Goal: Information Seeking & Learning: Find specific fact

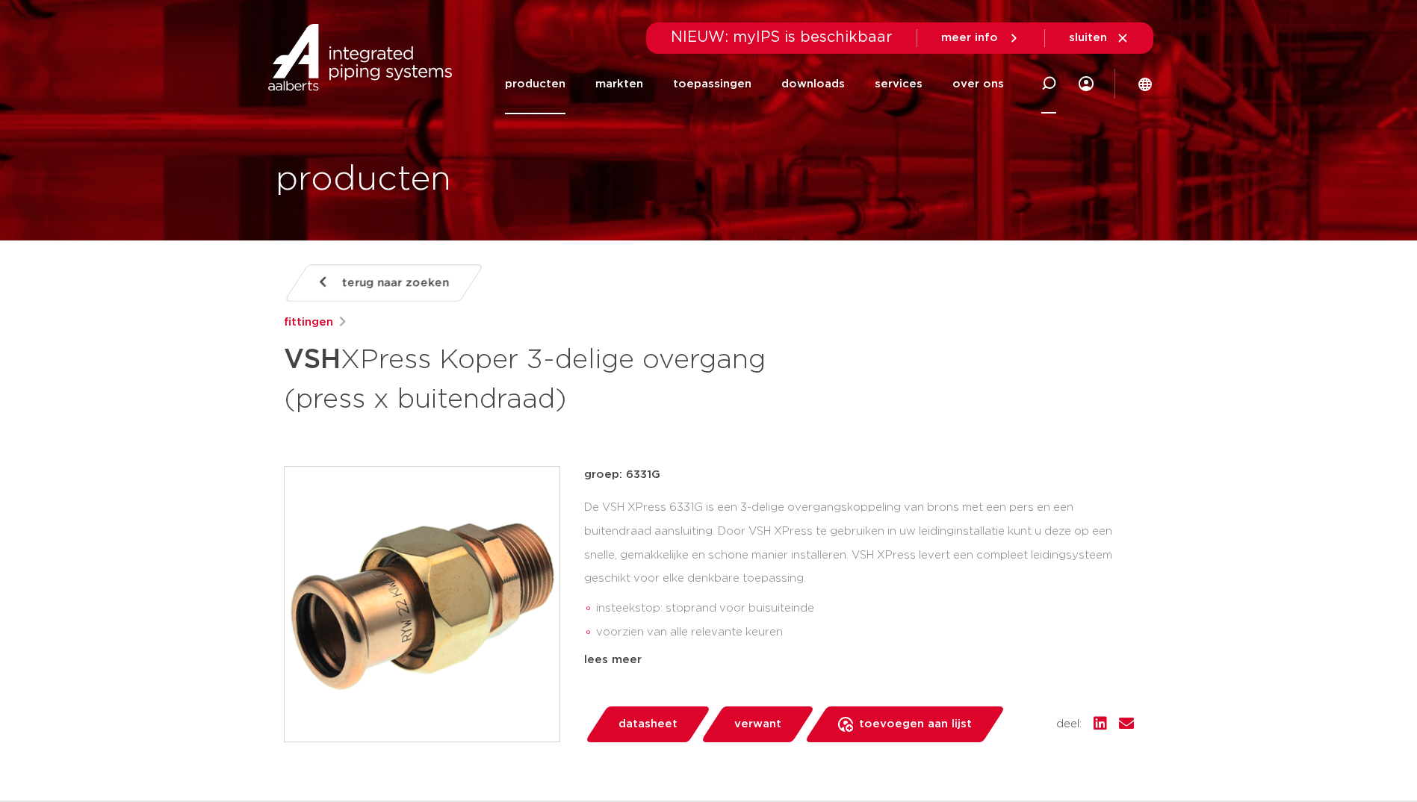
click at [1060, 92] on div at bounding box center [1049, 83] width 60 height 61
paste input "D1101"
type input "D1101"
click button "Zoeken" at bounding box center [0, 0] width 0 height 0
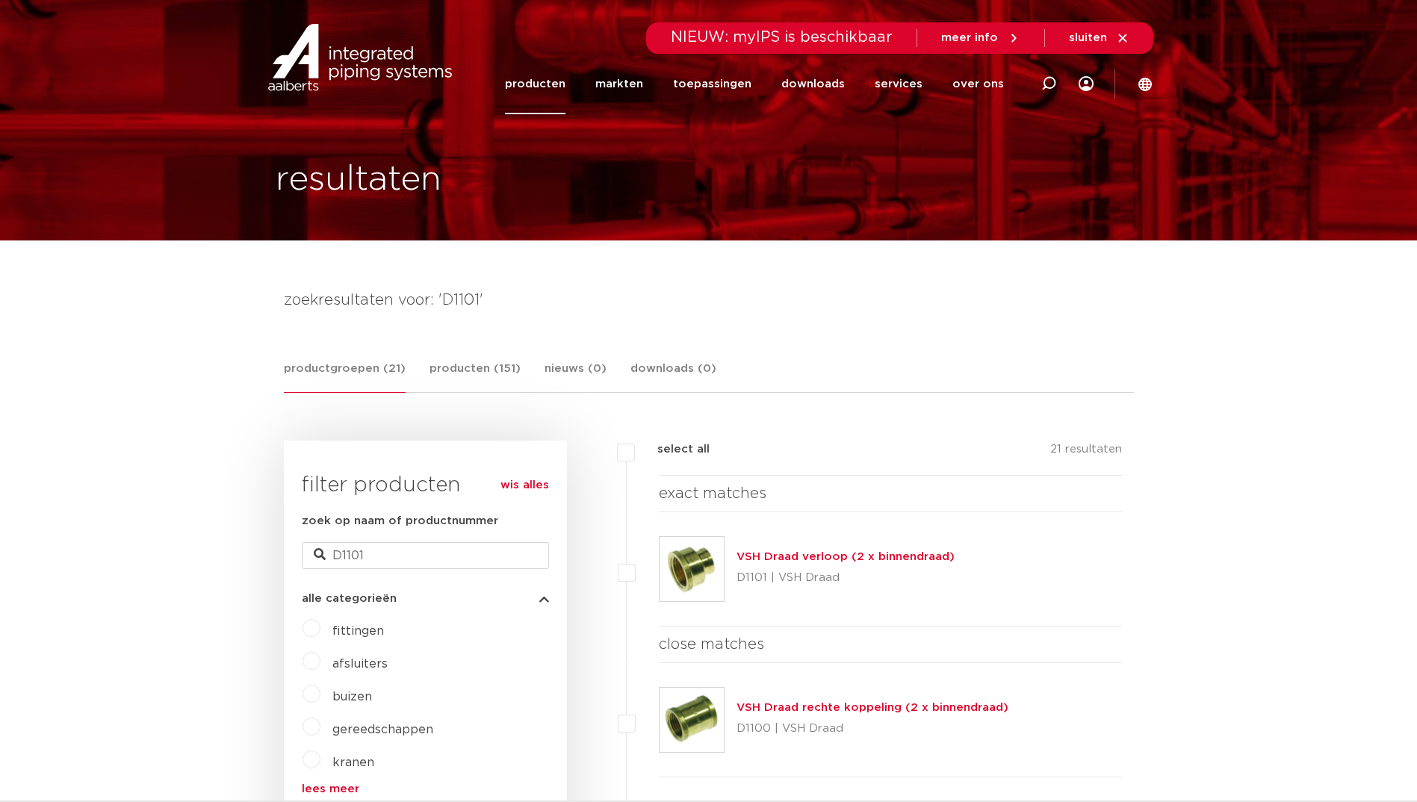
click at [785, 556] on link "VSH Draad verloop (2 x binnendraad)" at bounding box center [845, 556] width 218 height 11
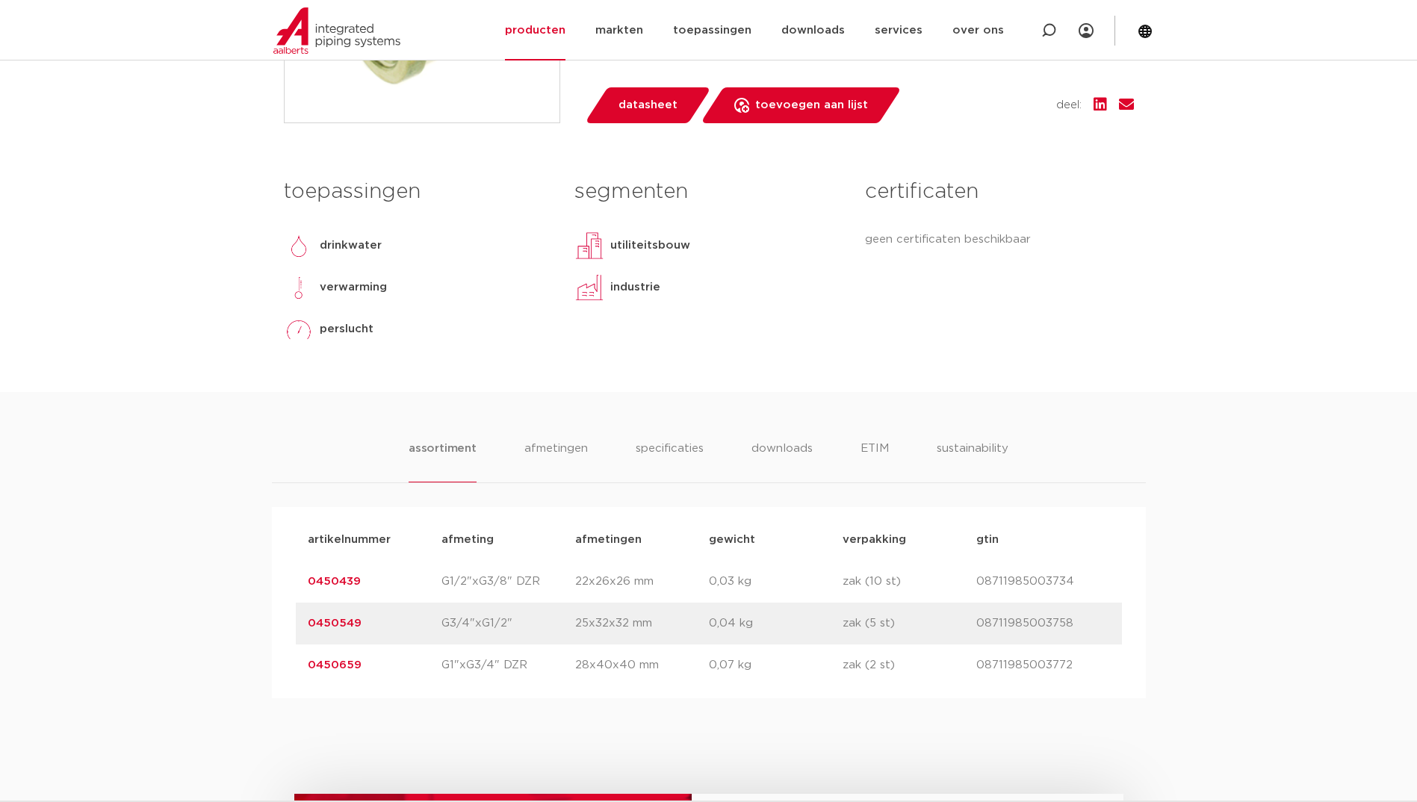
scroll to position [672, 0]
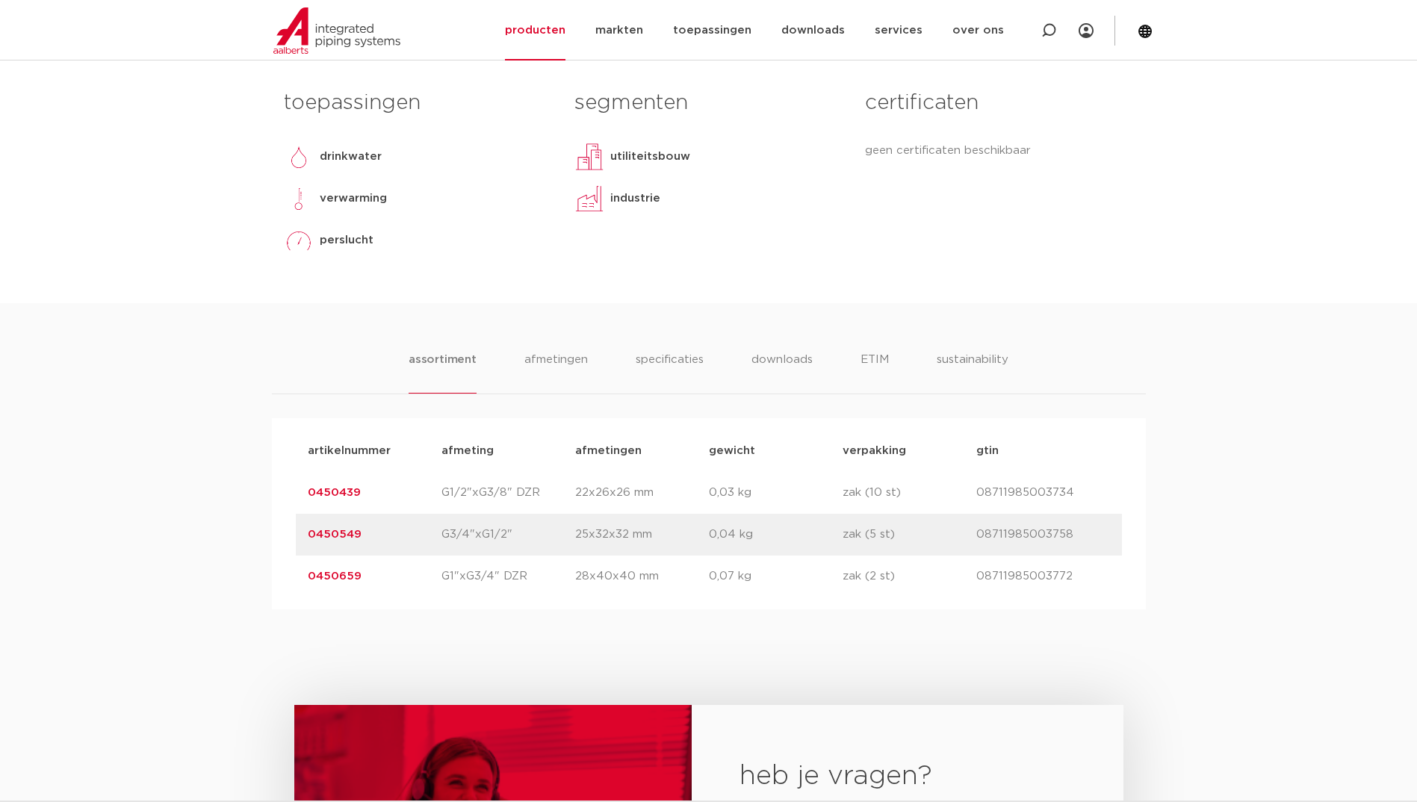
click at [471, 530] on p "G3/4"xG1/2"" at bounding box center [508, 535] width 134 height 18
click at [1184, 279] on body "Zoeken NIEUW: myIPS is beschikbaar meer info sluiten producten markten toepassi…" at bounding box center [708, 419] width 1417 height 2182
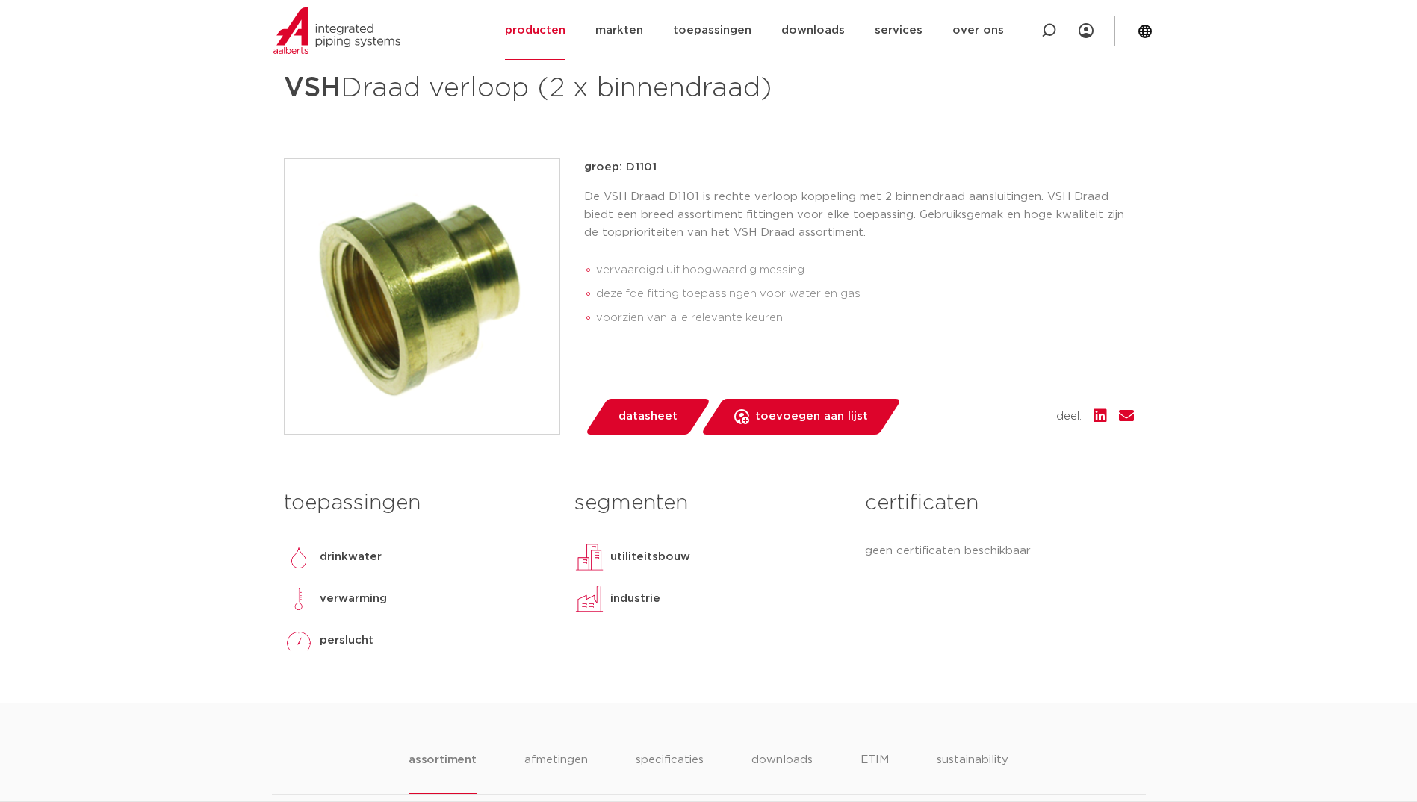
scroll to position [299, 0]
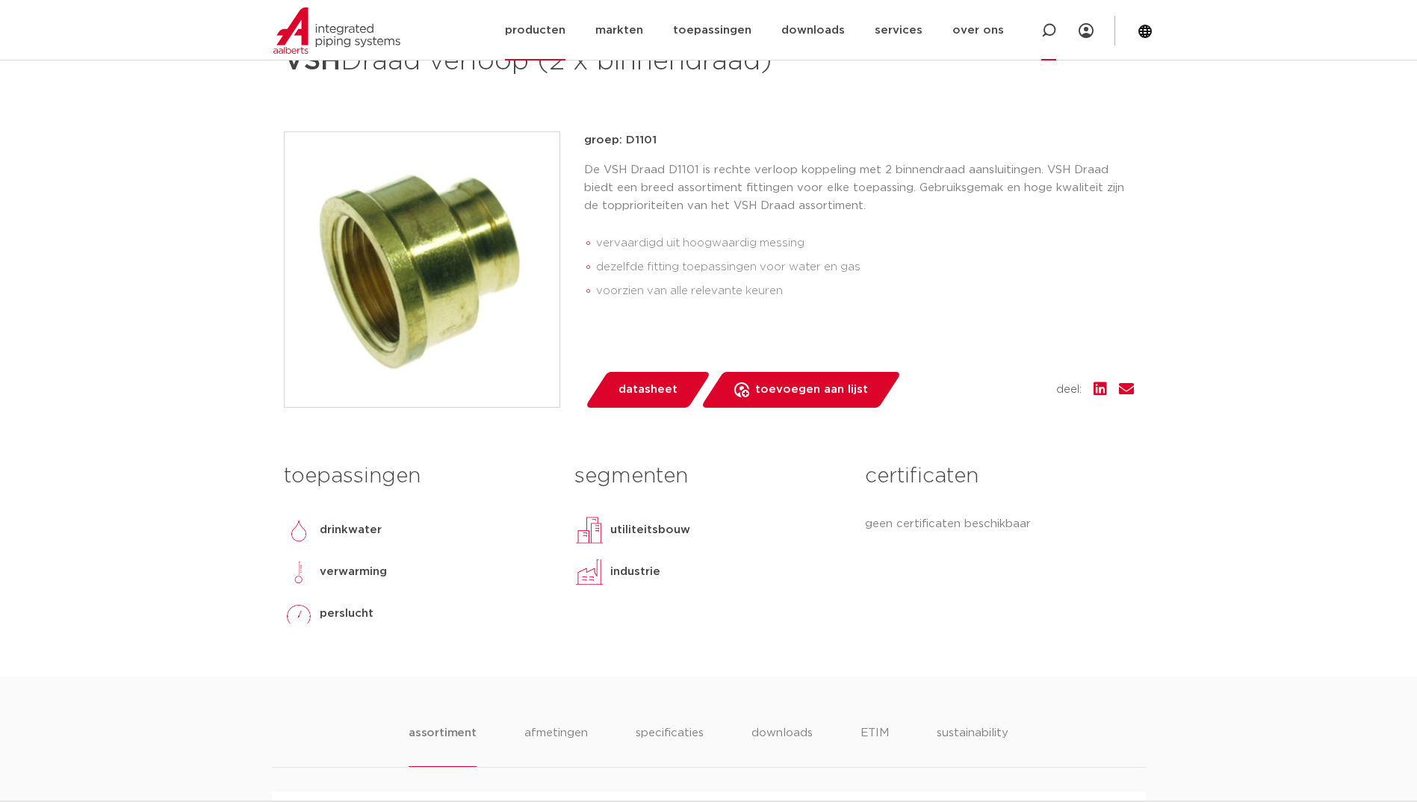
click at [1043, 28] on icon at bounding box center [1048, 30] width 15 height 15
paste input "SP5001V"
type input "SP5001V"
click button "Zoeken" at bounding box center [0, 0] width 0 height 0
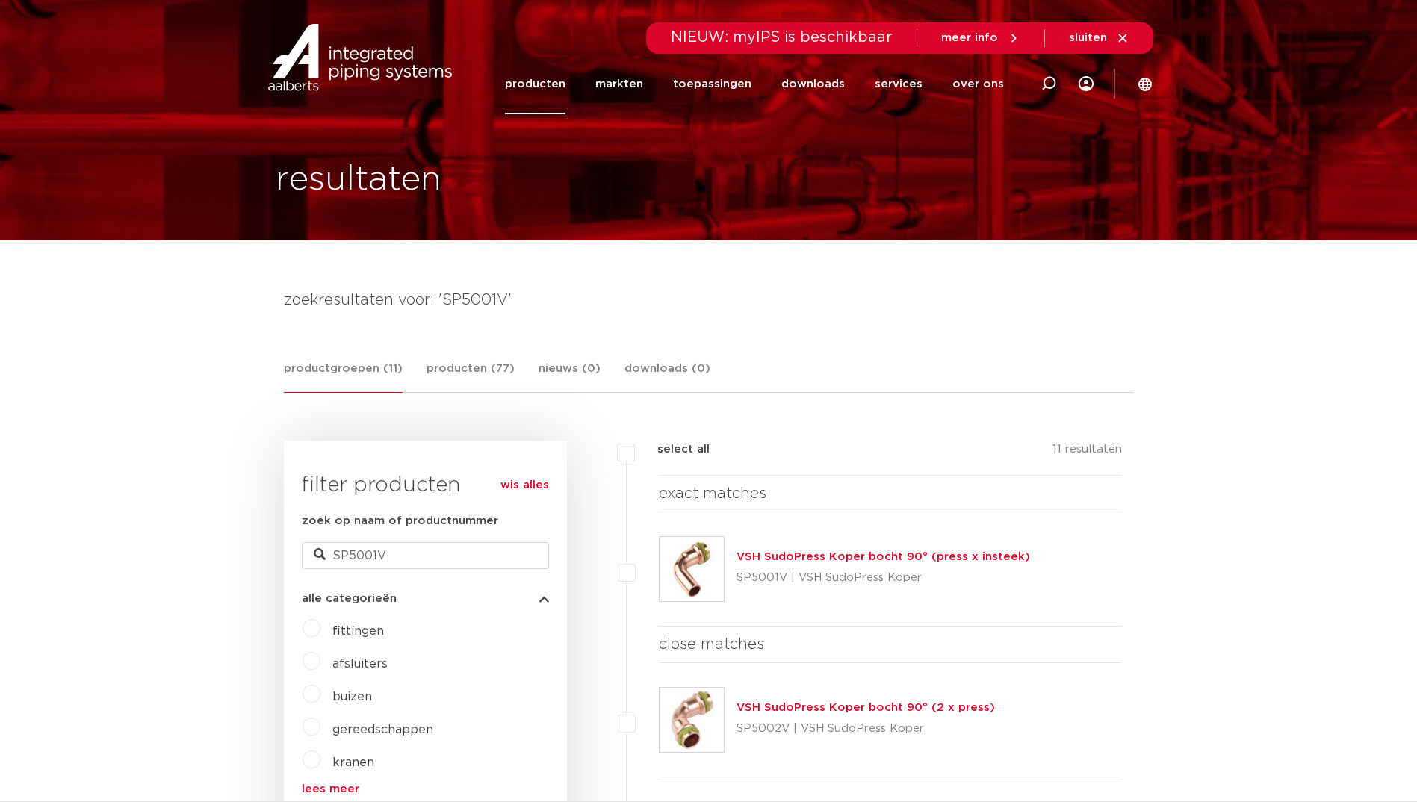
click at [795, 562] on link "VSH SudoPress Koper bocht 90° (press x insteek)" at bounding box center [882, 556] width 293 height 11
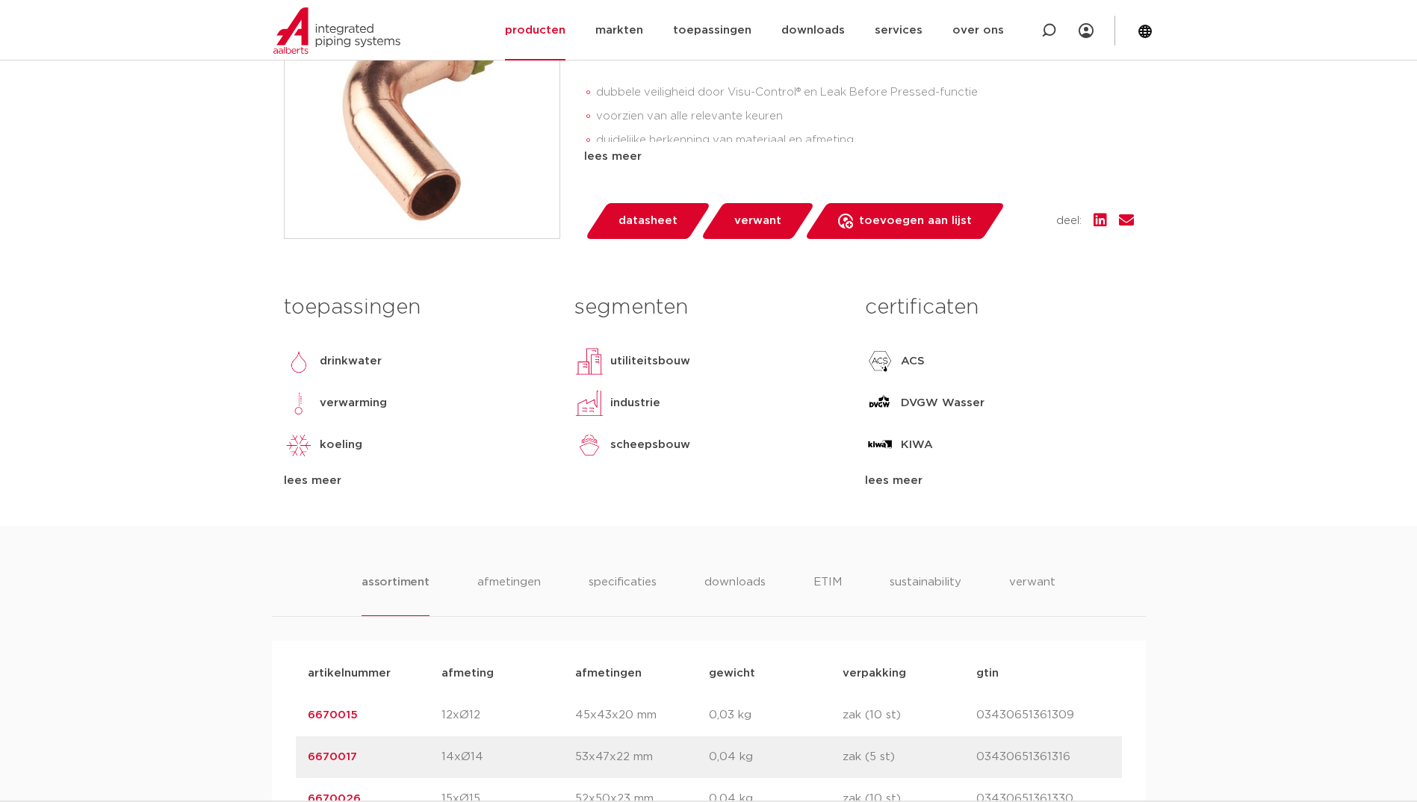
scroll to position [896, 0]
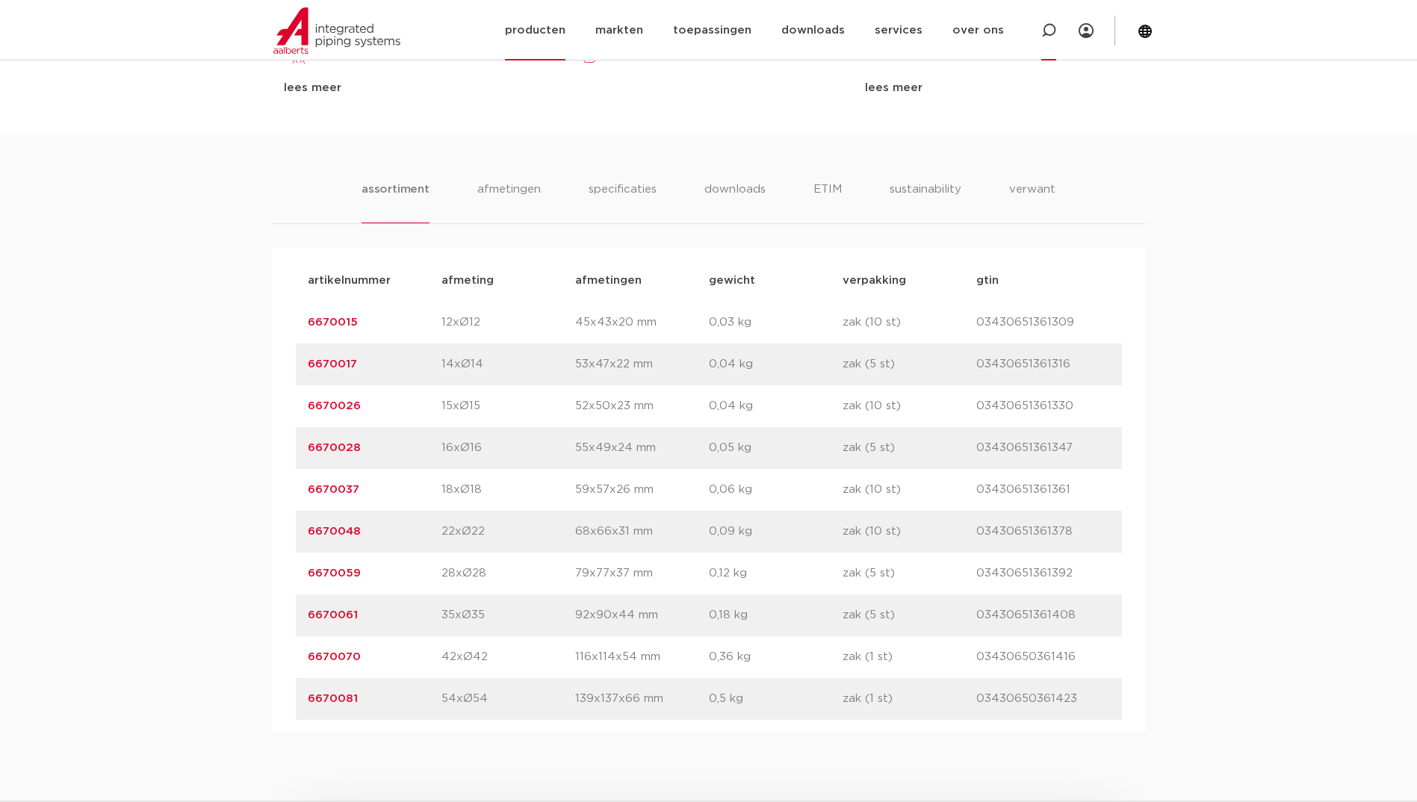
click at [1037, 26] on div at bounding box center [1049, 30] width 60 height 60
paste input "6190701"
type input "6190701"
click button "Zoeken" at bounding box center [0, 0] width 0 height 0
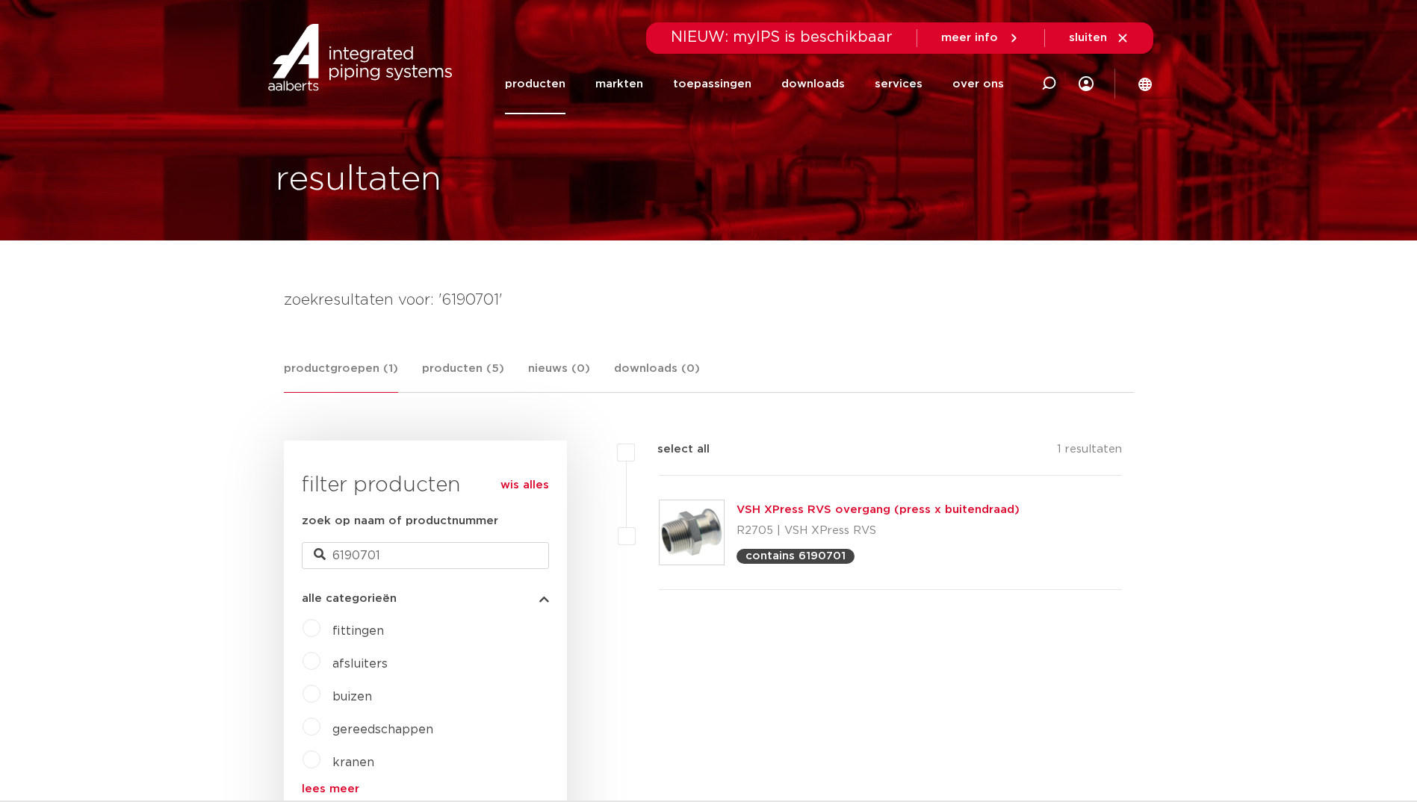
click at [767, 529] on p "R2705 | VSH XPress RVS" at bounding box center [877, 531] width 283 height 24
drag, startPoint x: 771, startPoint y: 529, endPoint x: 740, endPoint y: 523, distance: 31.1
click at [740, 523] on p "R2705 | VSH XPress RVS" at bounding box center [877, 531] width 283 height 24
copy p "R2705"
drag, startPoint x: 898, startPoint y: 529, endPoint x: 865, endPoint y: 529, distance: 33.6
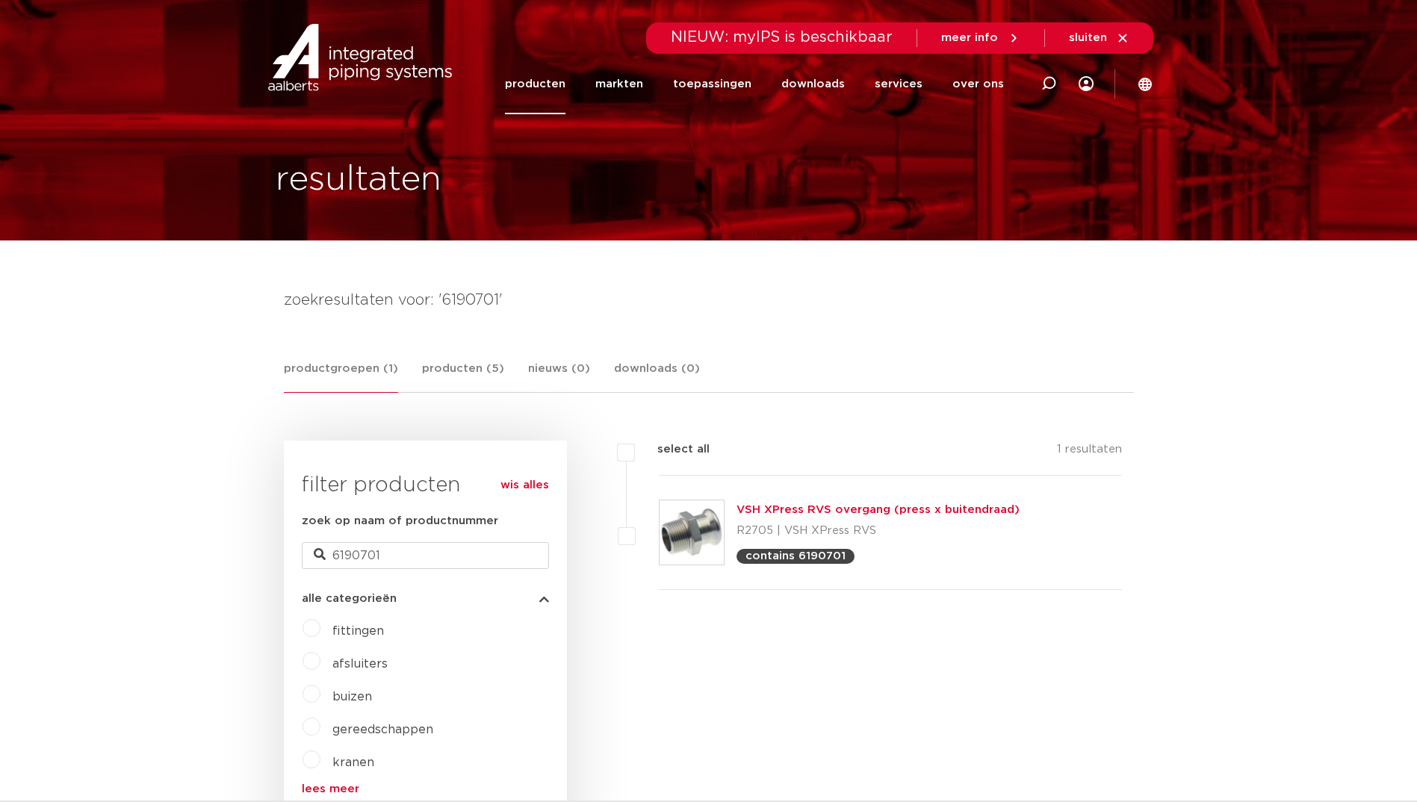
click at [898, 529] on p "R2705 | VSH XPress RVS" at bounding box center [877, 531] width 283 height 24
drag, startPoint x: 736, startPoint y: 526, endPoint x: 769, endPoint y: 534, distance: 33.9
click at [769, 534] on p "R2705 | VSH XPress RVS" at bounding box center [877, 531] width 283 height 24
copy p "R2705"
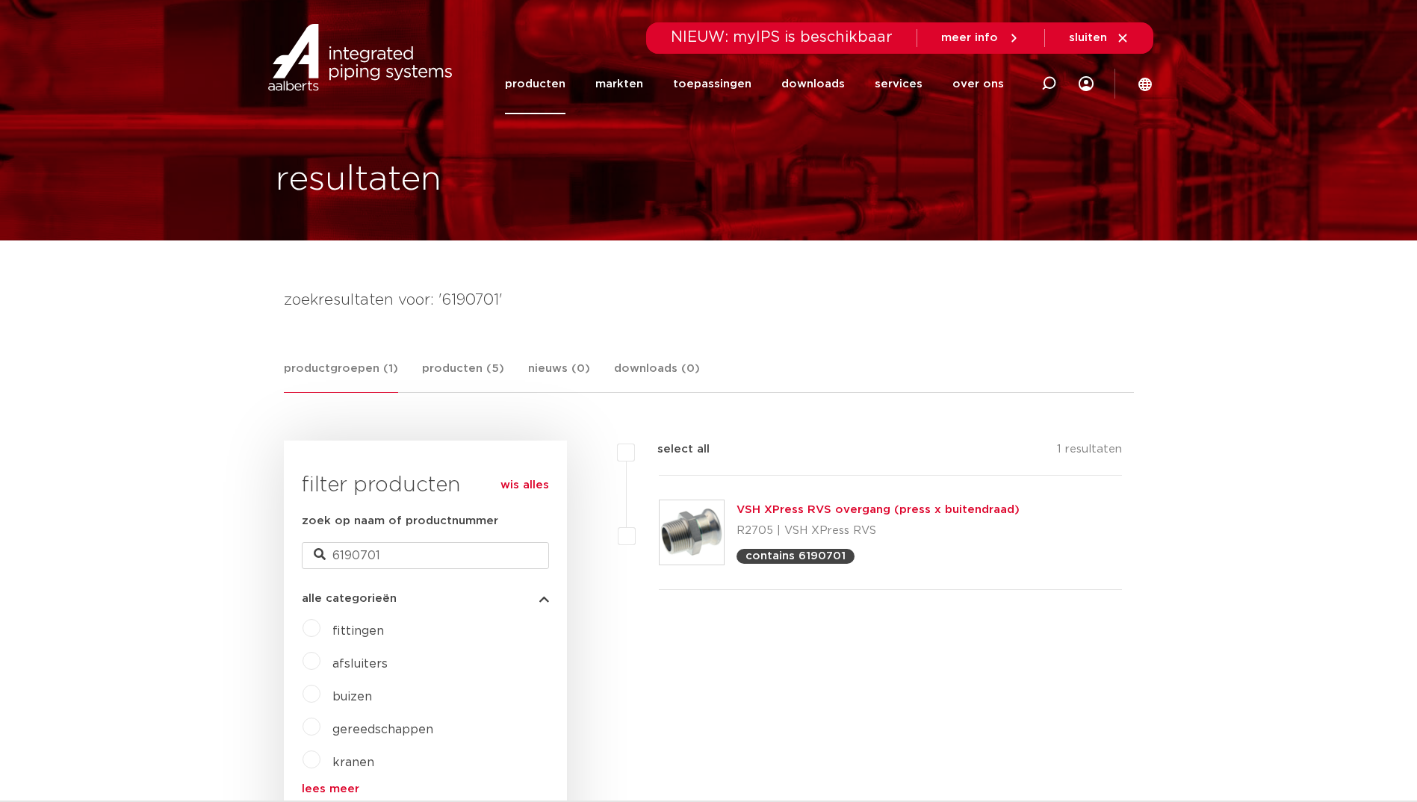
click at [818, 515] on link "VSH XPress RVS overgang (press x buitendraad)" at bounding box center [877, 509] width 283 height 11
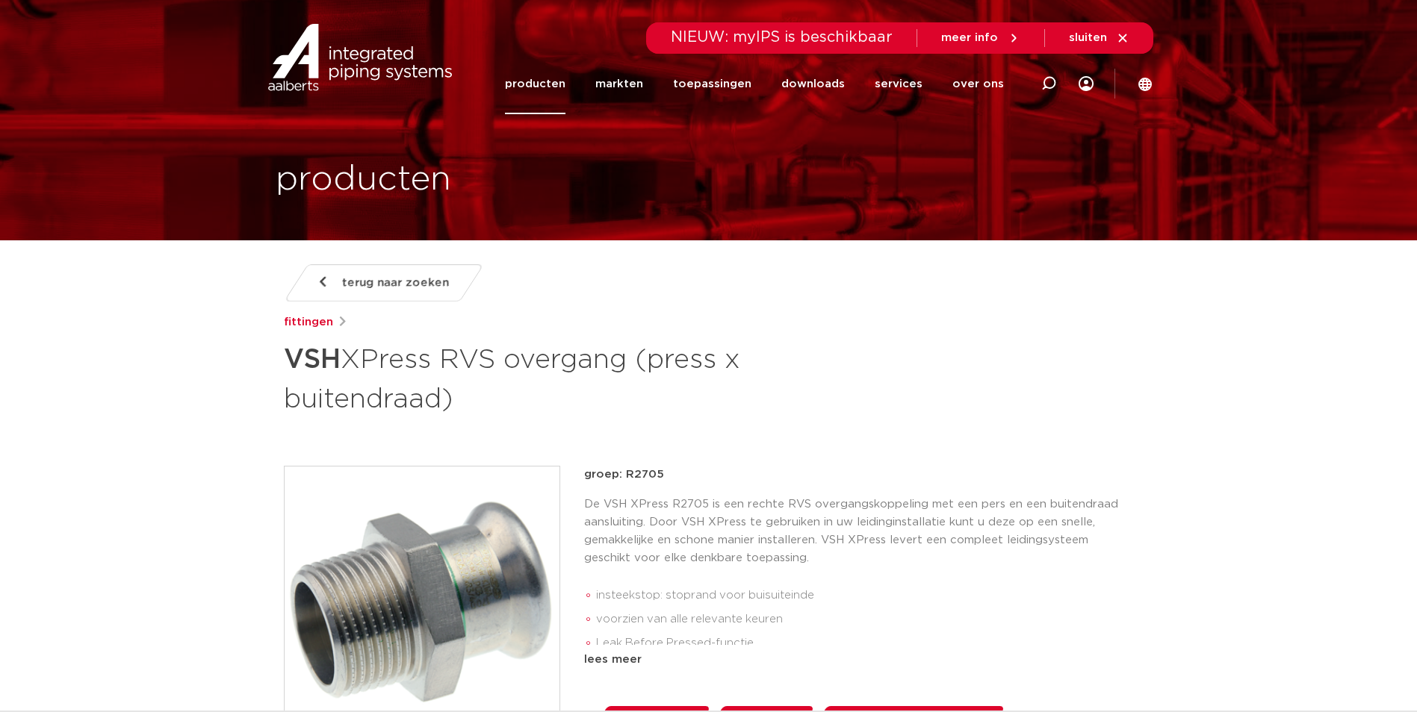
click at [556, 76] on link "producten" at bounding box center [535, 84] width 60 height 60
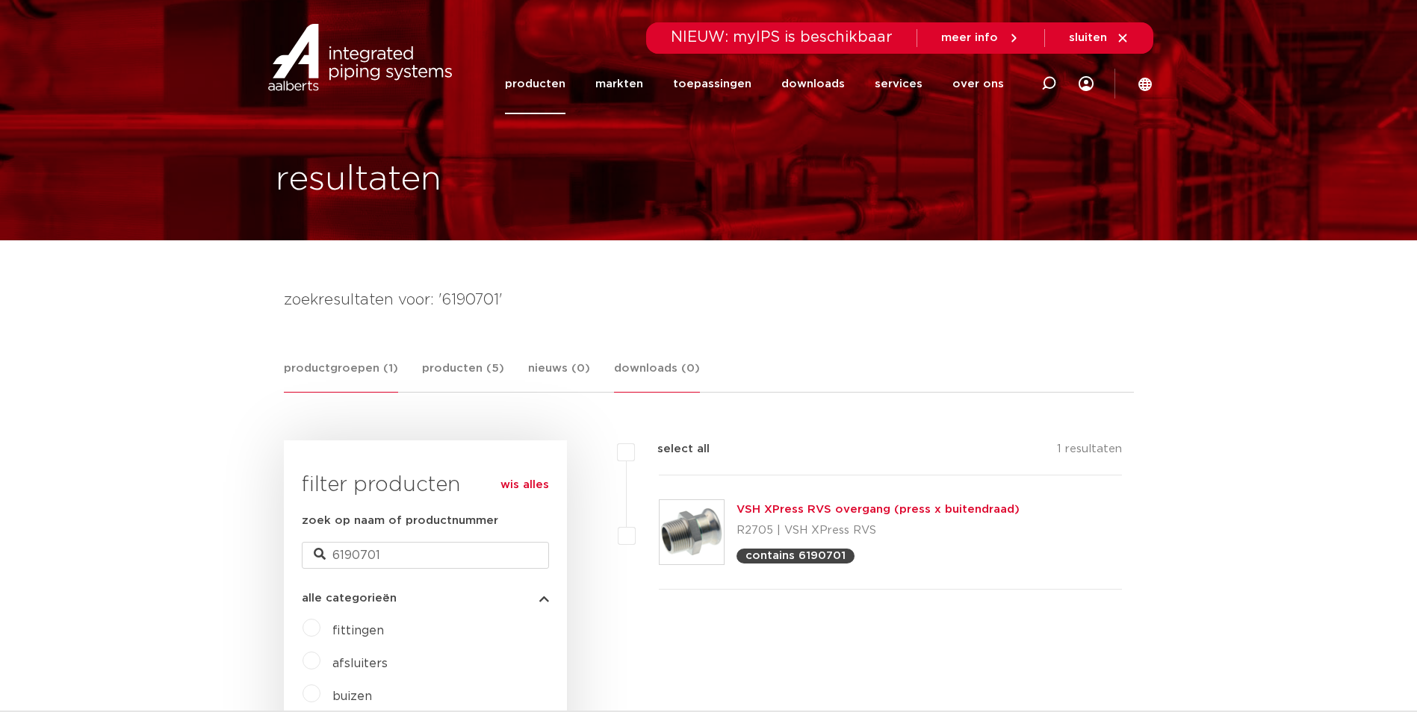
scroll to position [75, 0]
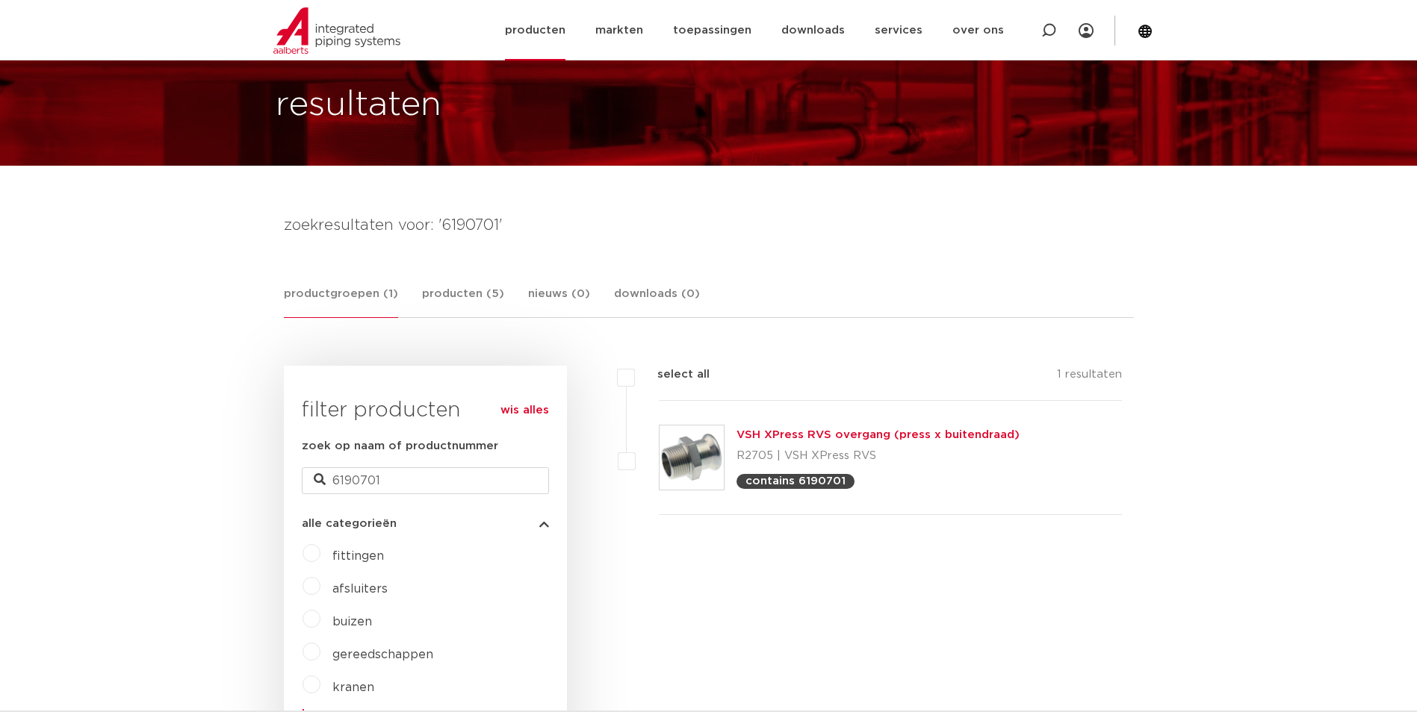
click at [535, 33] on link "producten" at bounding box center [535, 30] width 60 height 60
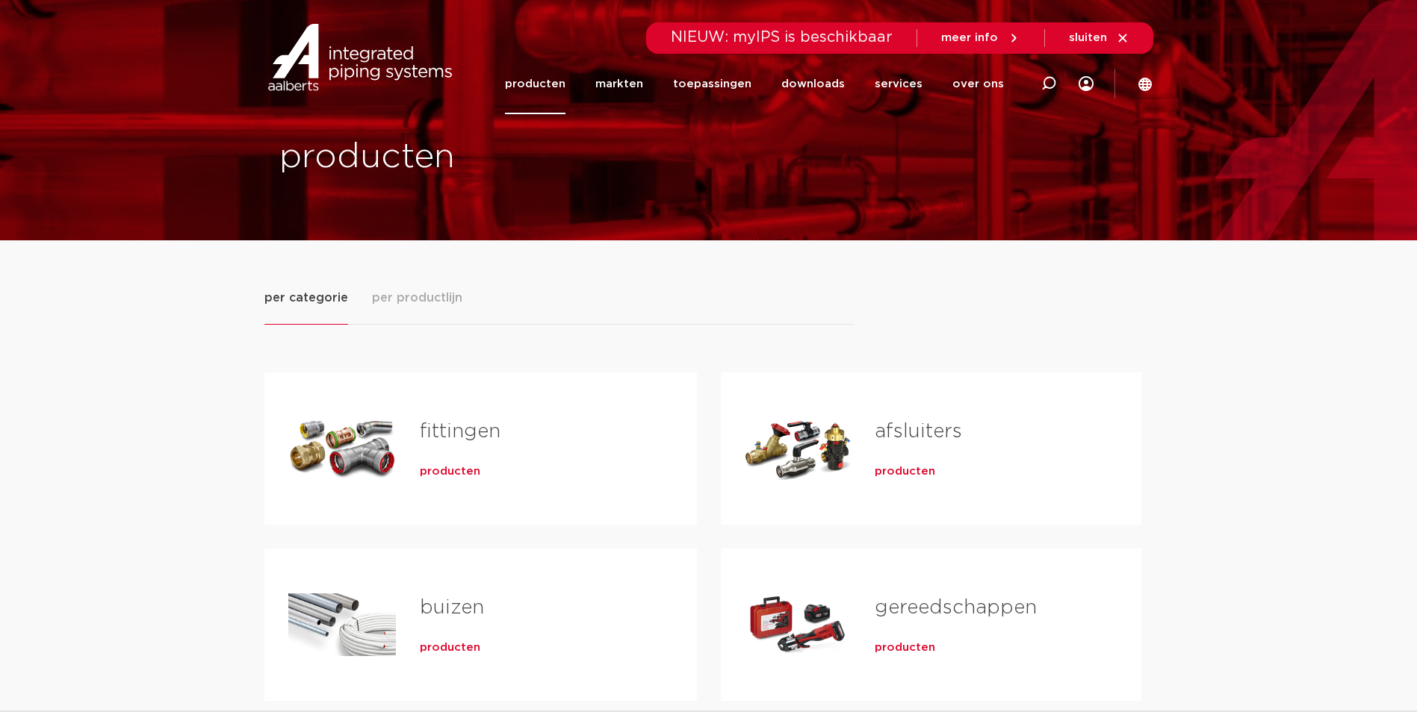
click at [421, 473] on span "producten" at bounding box center [450, 471] width 60 height 15
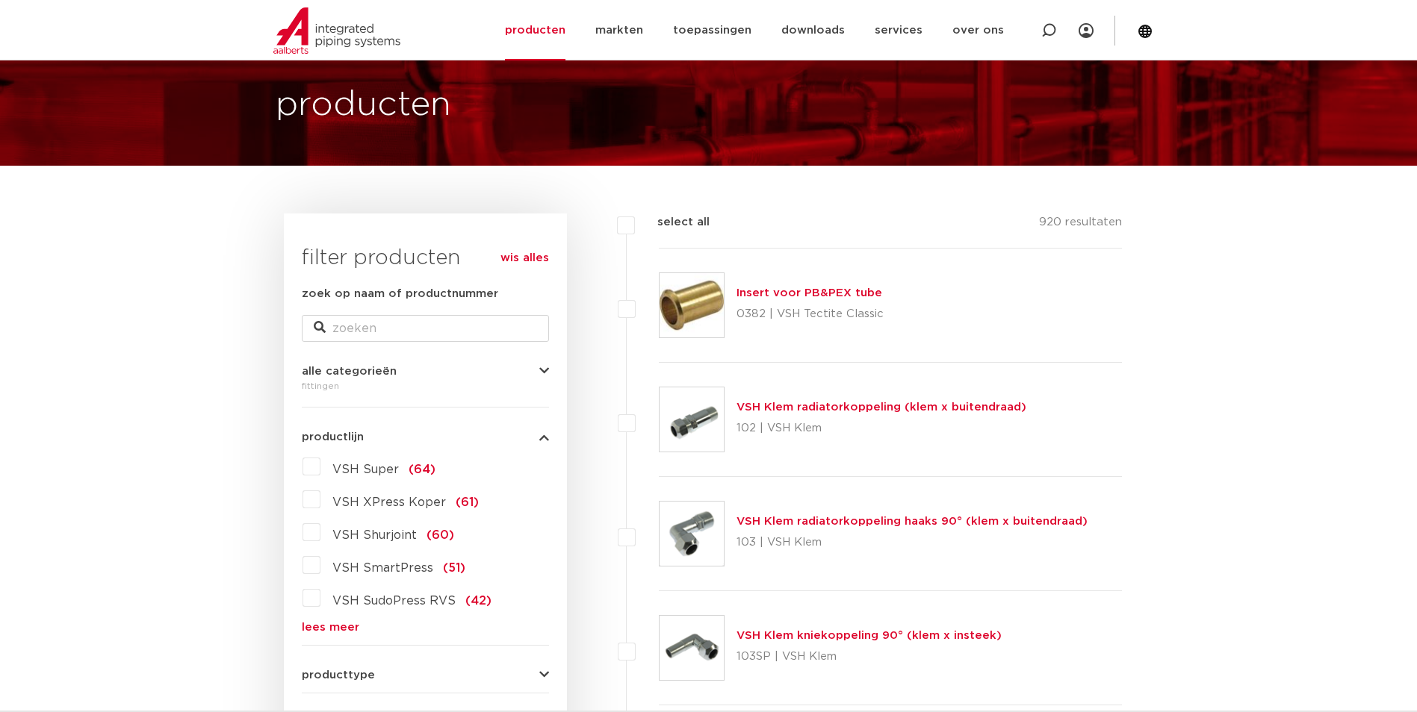
click at [337, 628] on link "lees meer" at bounding box center [425, 627] width 247 height 11
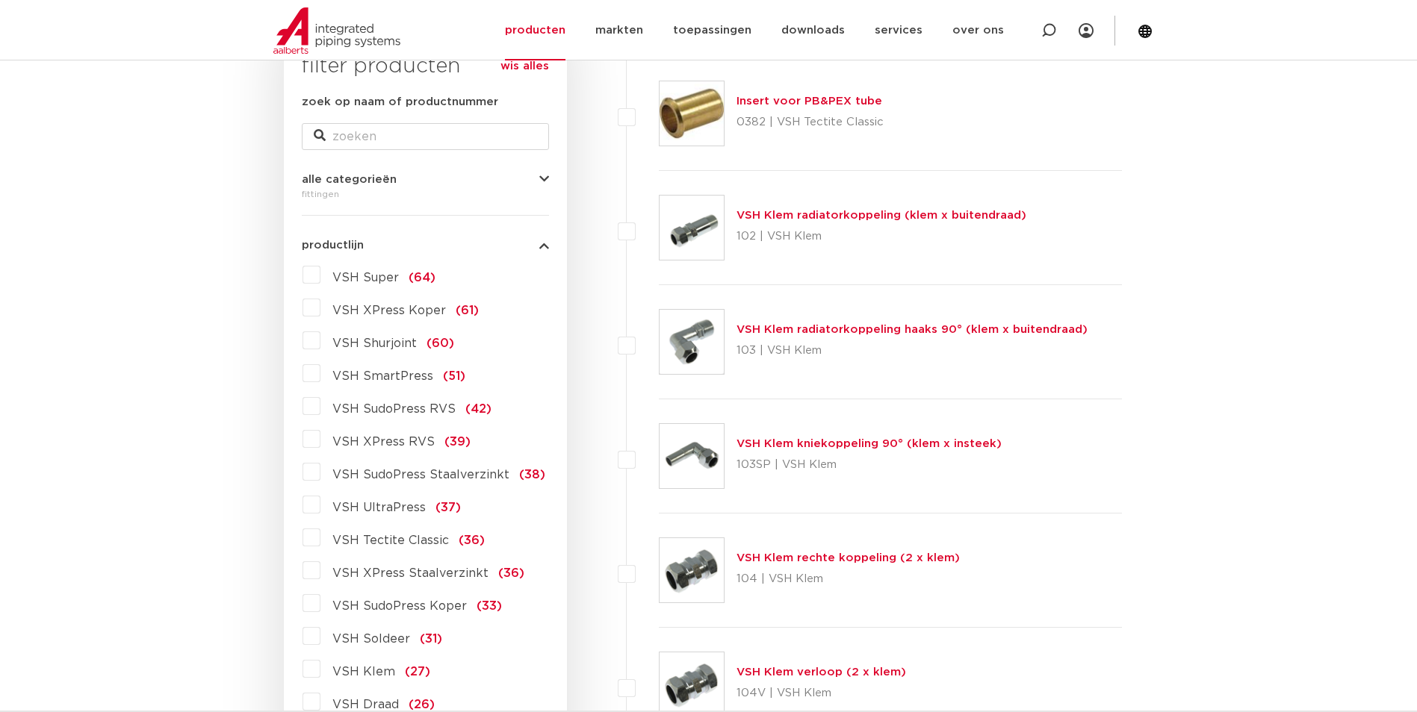
scroll to position [299, 0]
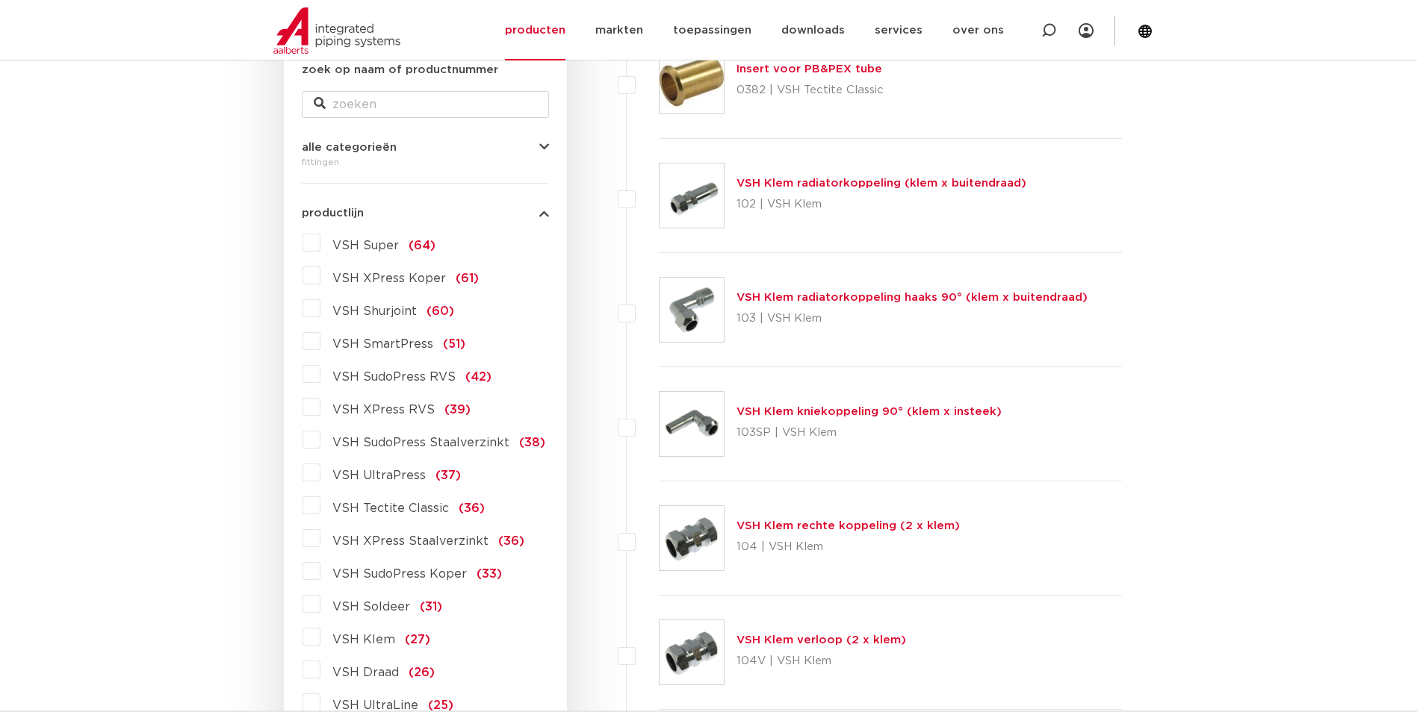
click at [424, 576] on span "VSH SudoPress Koper" at bounding box center [399, 574] width 134 height 12
click at [0, 0] on input "VSH SudoPress Koper (33)" at bounding box center [0, 0] width 0 height 0
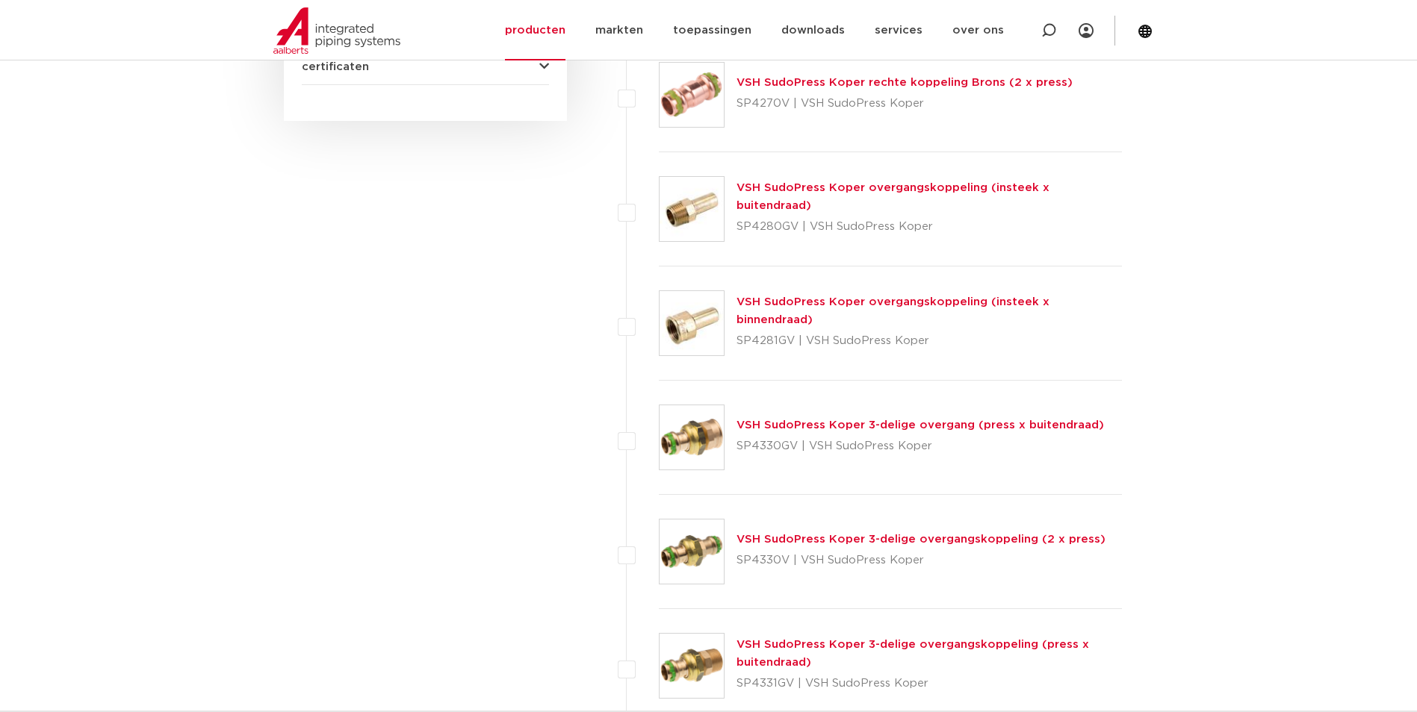
scroll to position [1045, 0]
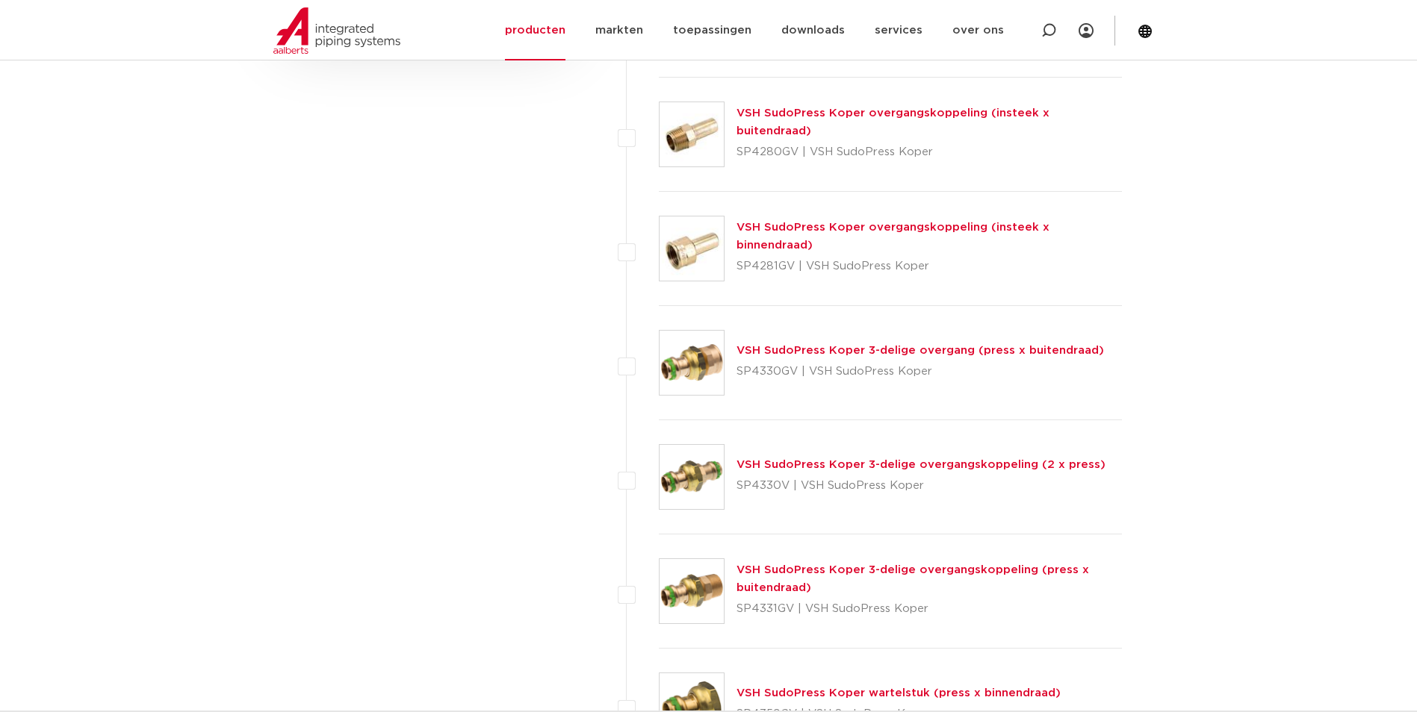
click at [827, 576] on link "VSH SudoPress Koper 3-delige overgangskoppeling (press x buitendraad)" at bounding box center [912, 579] width 352 height 29
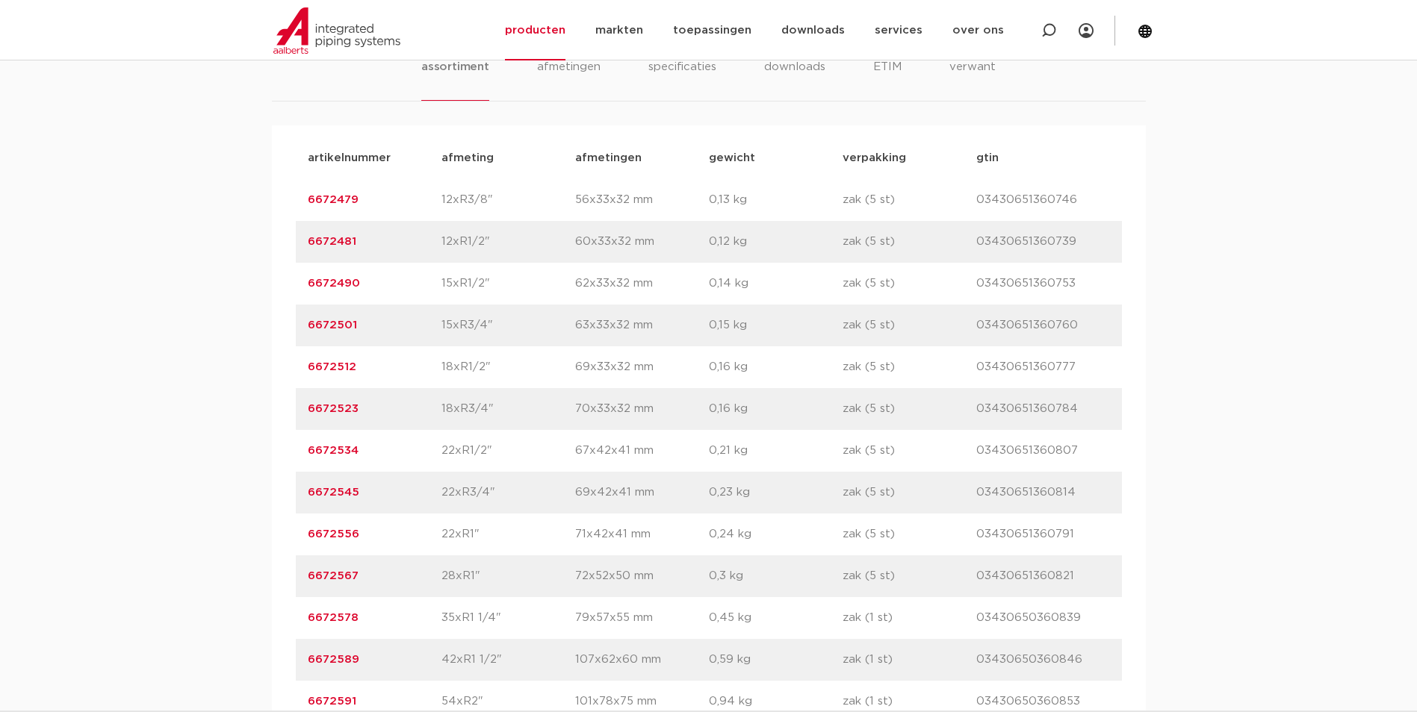
scroll to position [971, 0]
drag, startPoint x: 371, startPoint y: 570, endPoint x: 246, endPoint y: 585, distance: 126.4
click at [246, 585] on div "assortiment afmetingen specificaties downloads ETIM verwant assortiment afmetin…" at bounding box center [708, 371] width 1417 height 724
copy link "6672567"
click at [80, 304] on div "assortiment afmetingen specificaties downloads ETIM verwant assortiment afmetin…" at bounding box center [708, 371] width 1417 height 724
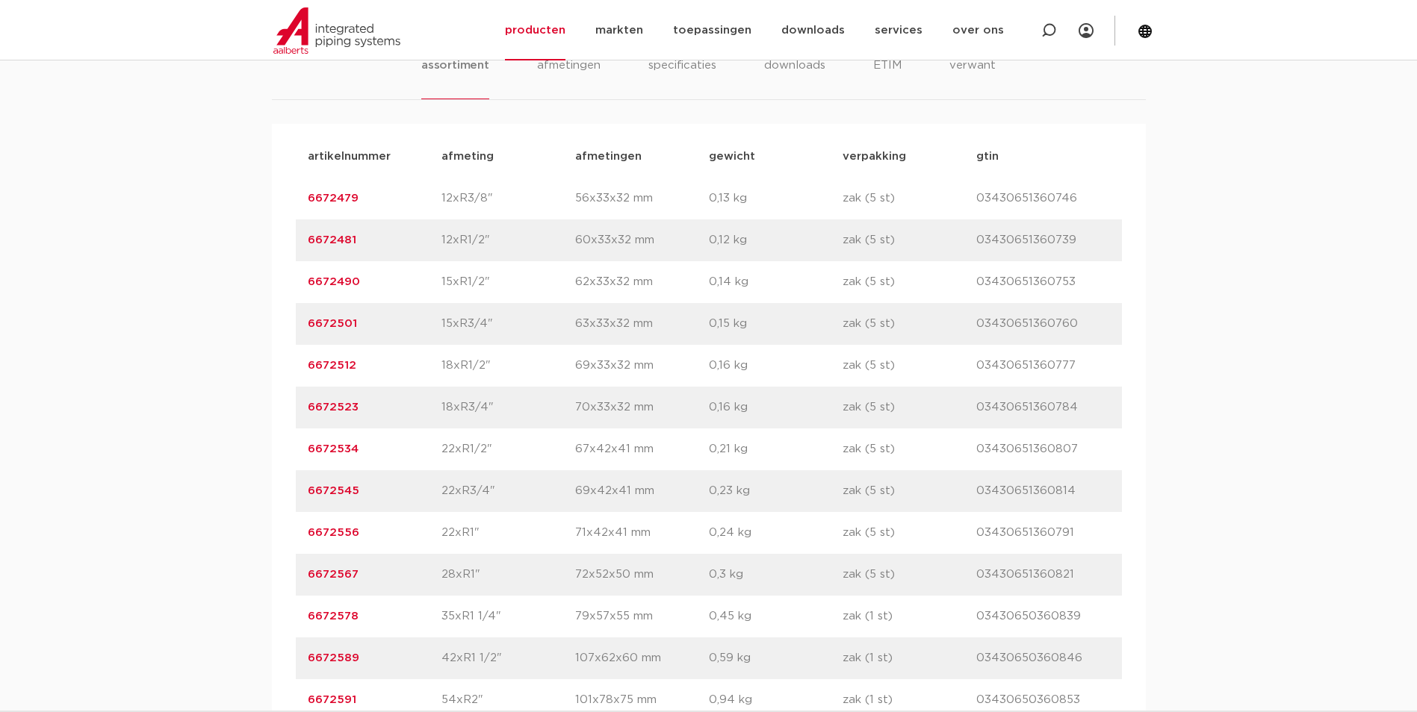
click at [344, 489] on link "6672545" at bounding box center [334, 490] width 52 height 11
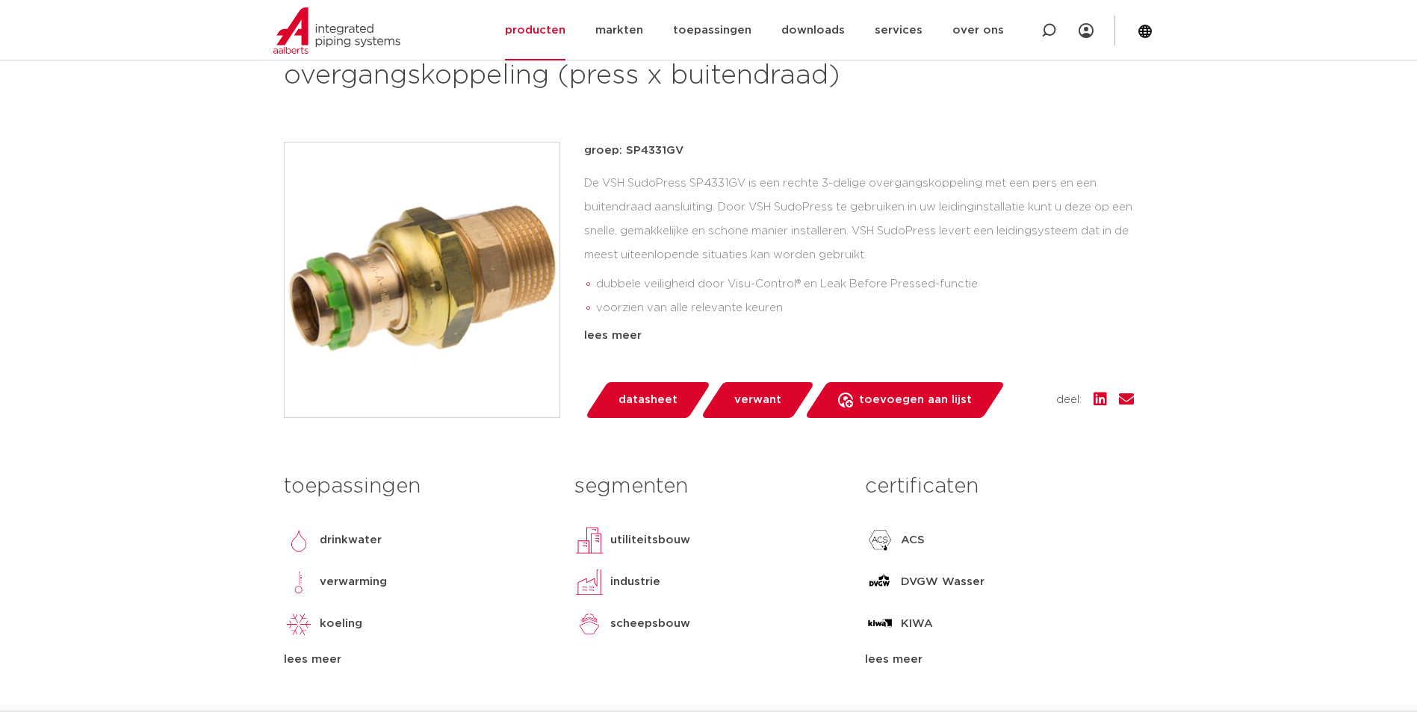
scroll to position [373, 0]
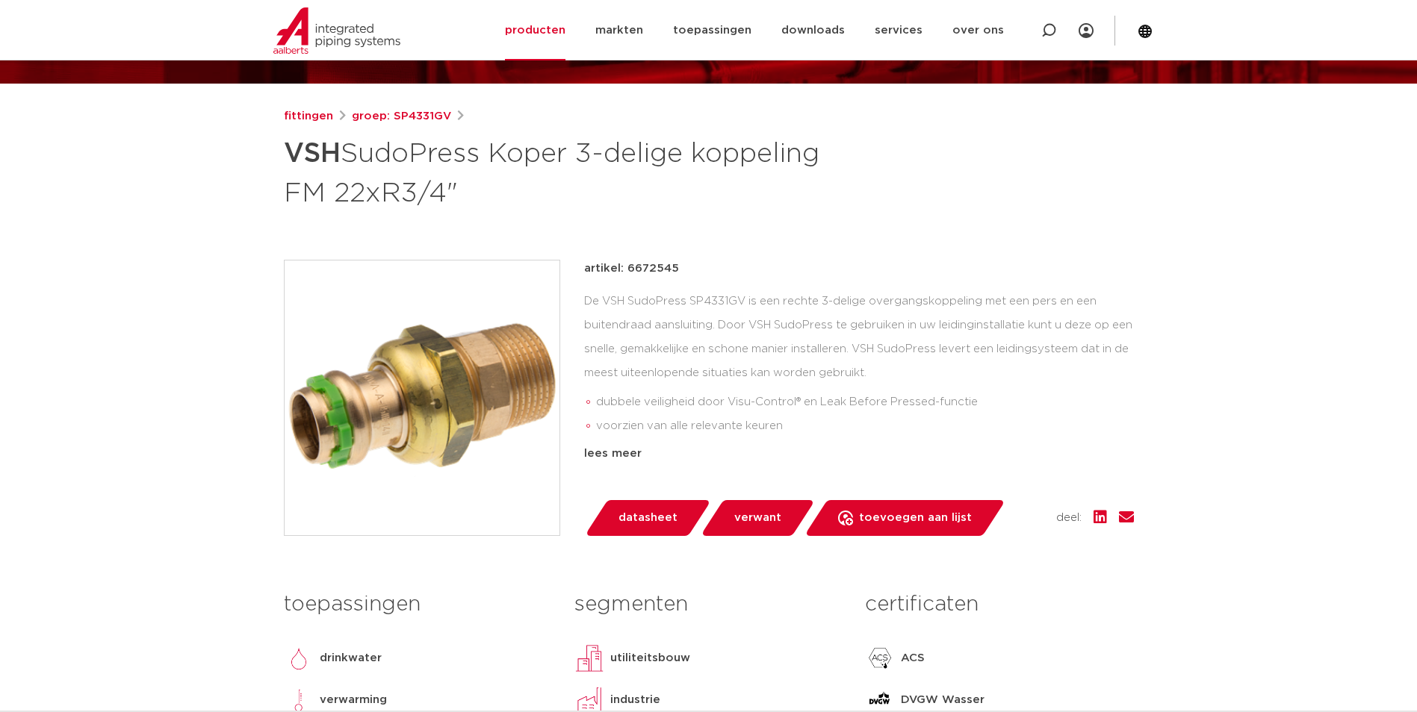
scroll to position [149, 0]
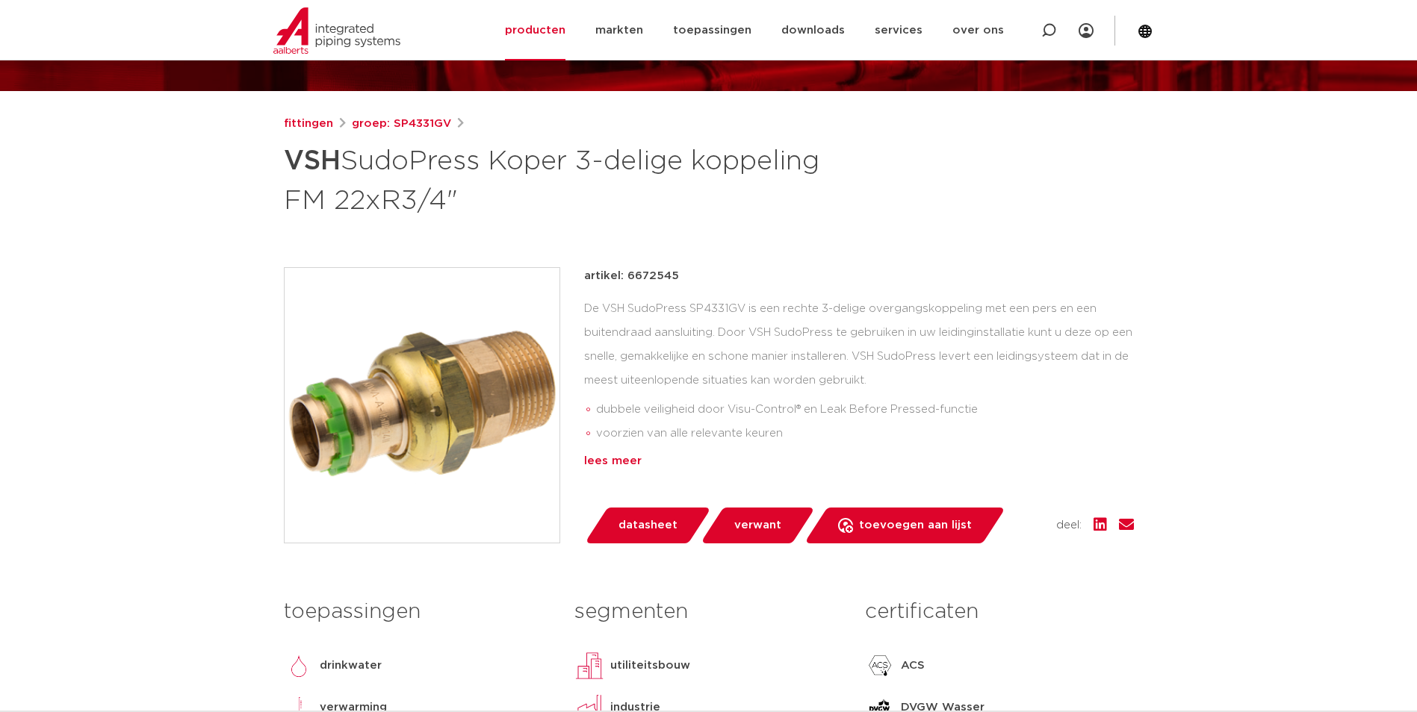
click at [637, 466] on div "lees meer" at bounding box center [859, 462] width 550 height 18
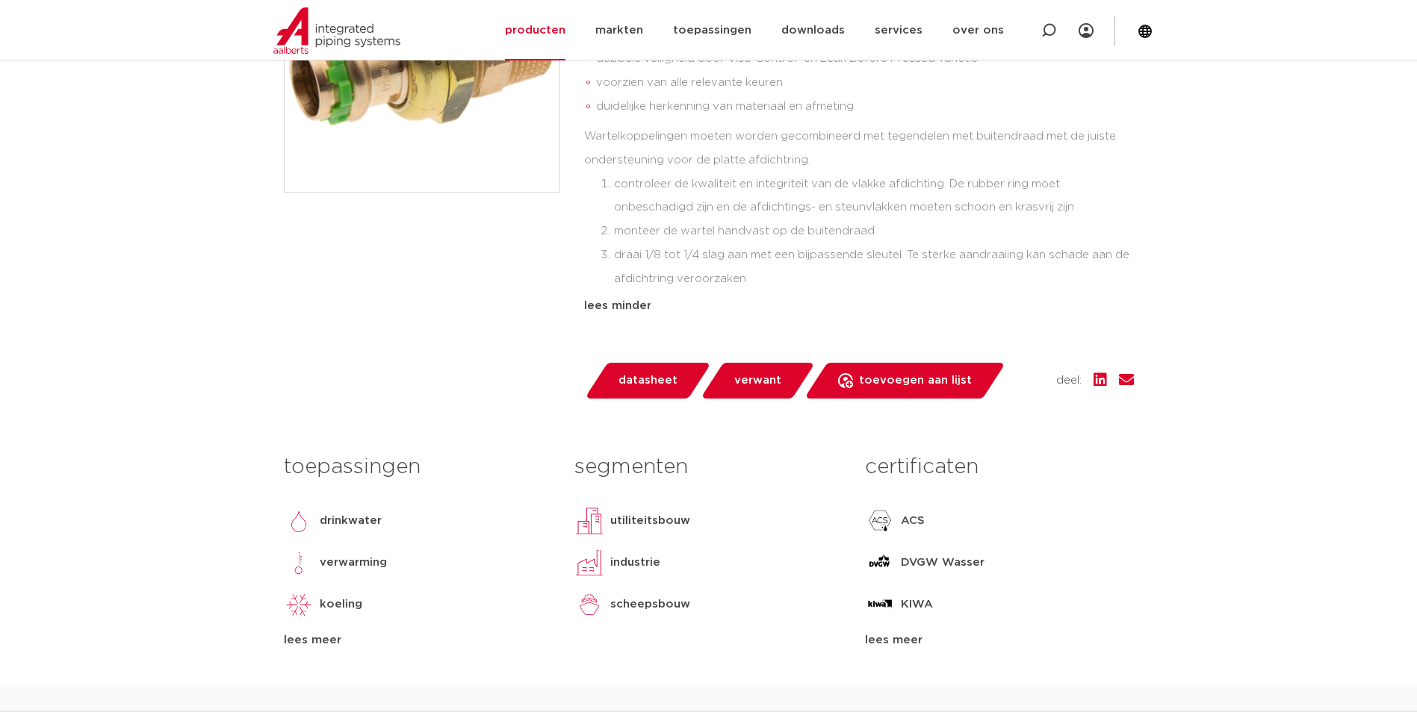
scroll to position [299, 0]
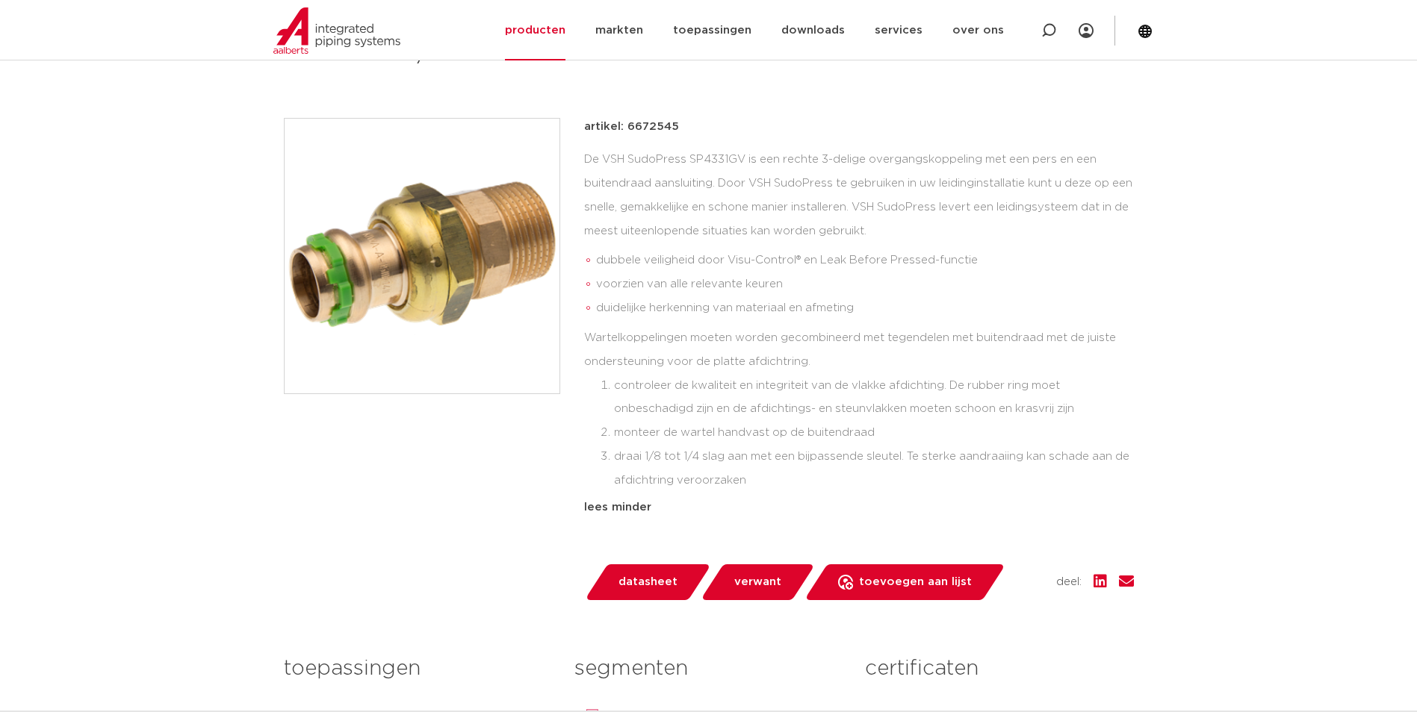
click at [410, 528] on div at bounding box center [422, 359] width 276 height 482
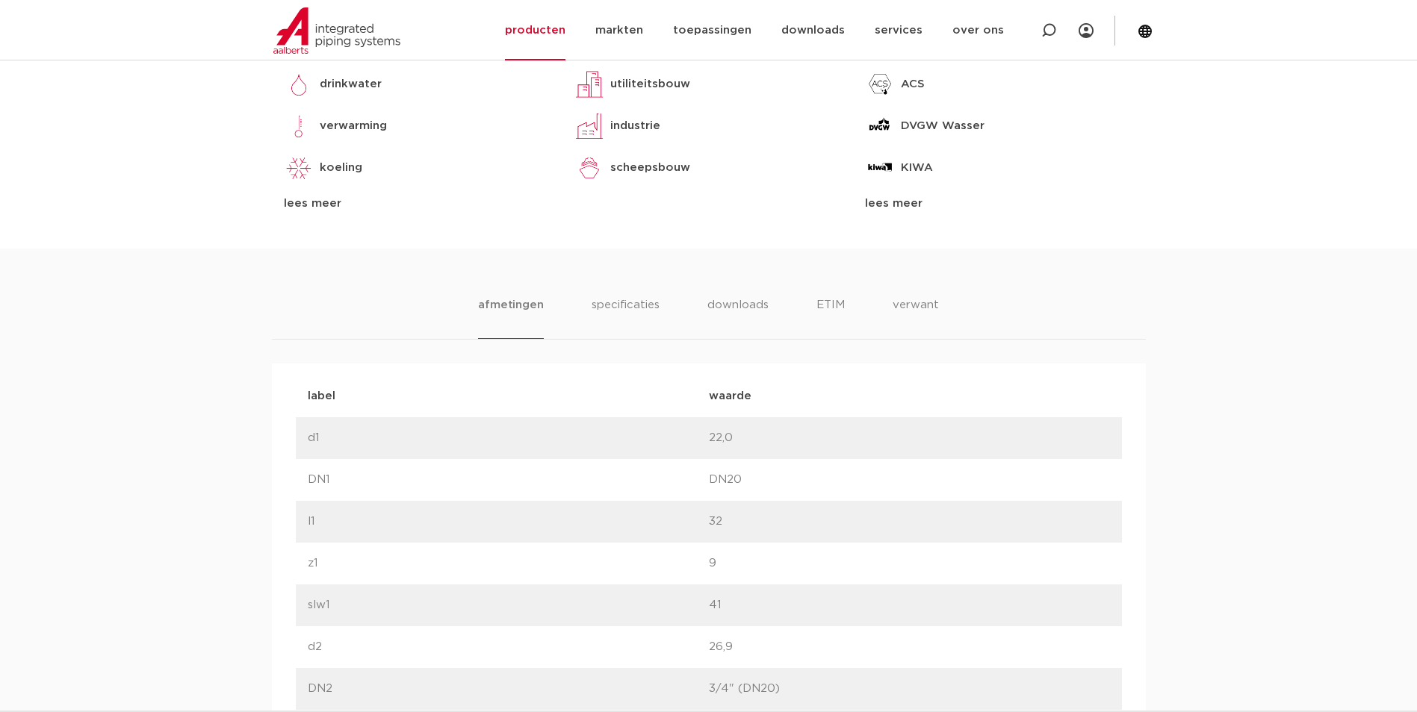
scroll to position [889, 0]
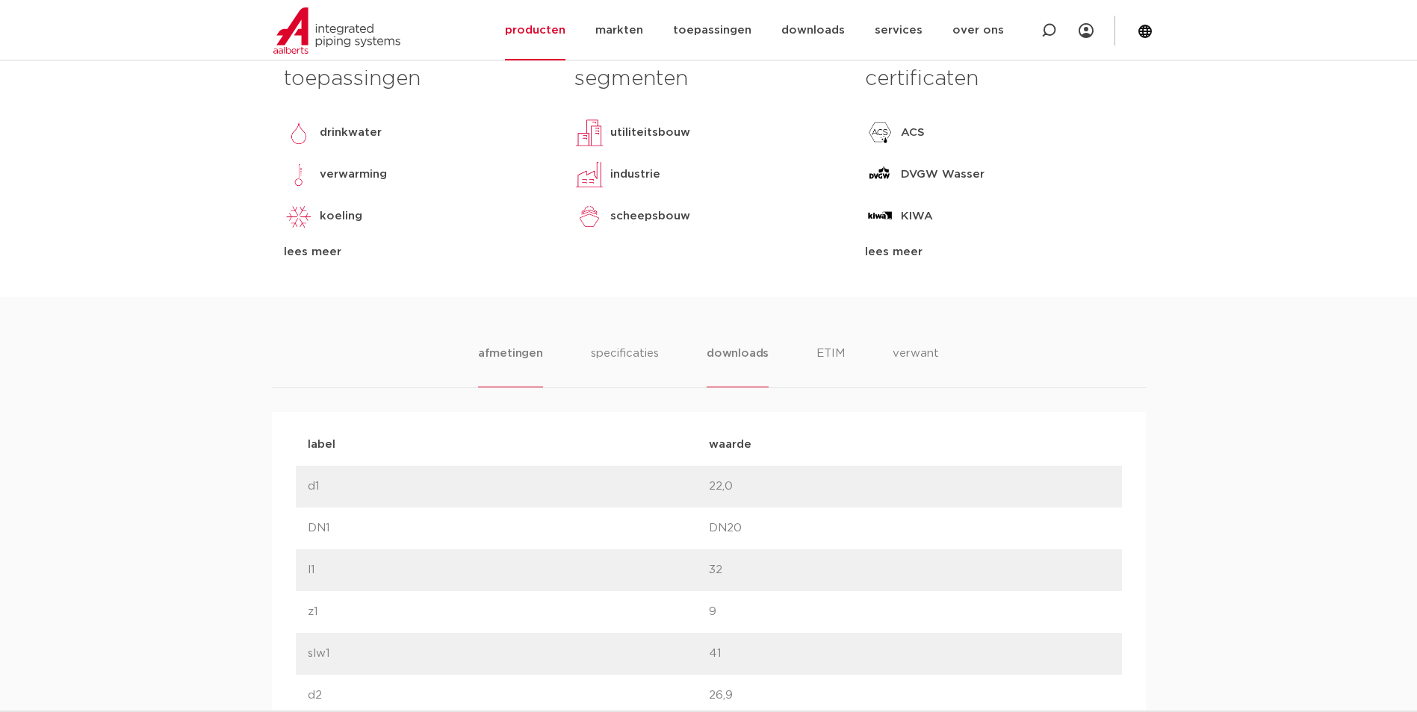
click at [718, 366] on li "downloads" at bounding box center [737, 366] width 62 height 43
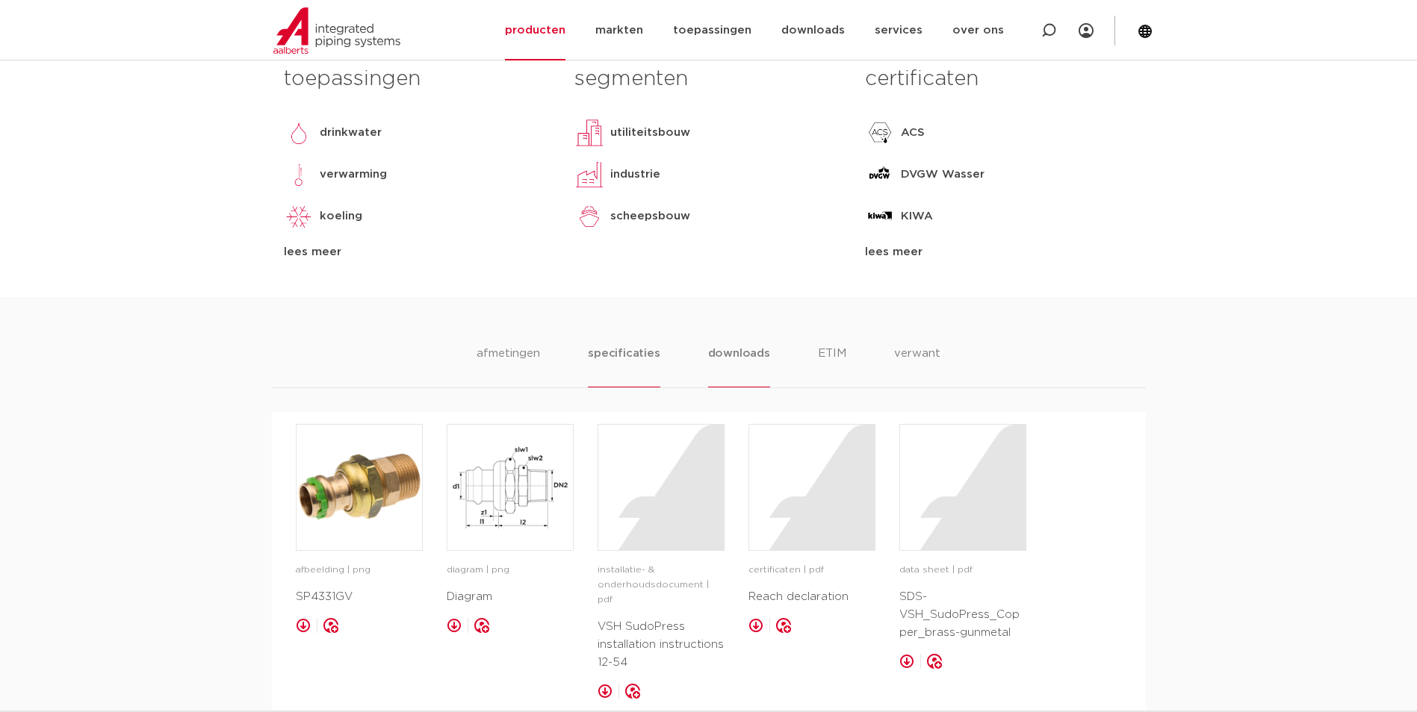
click at [594, 350] on li "specificaties" at bounding box center [624, 366] width 72 height 43
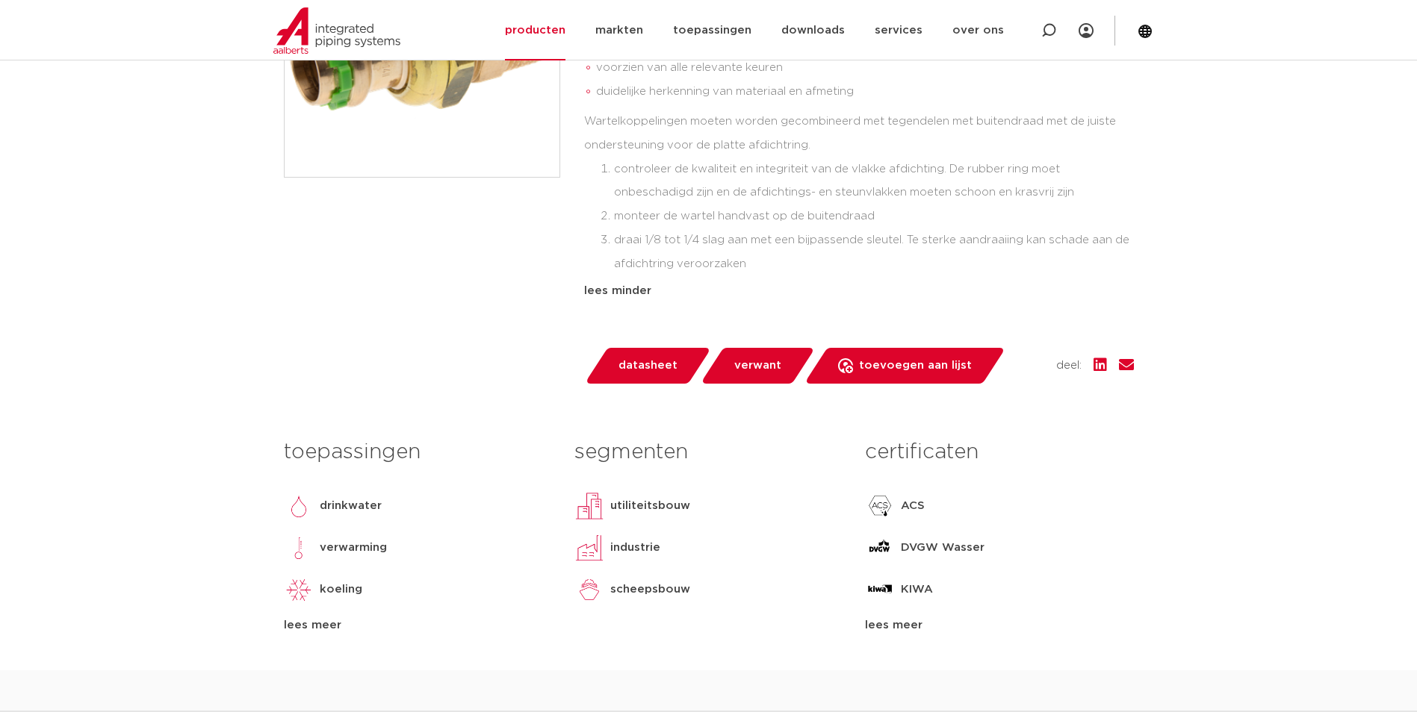
scroll to position [0, 0]
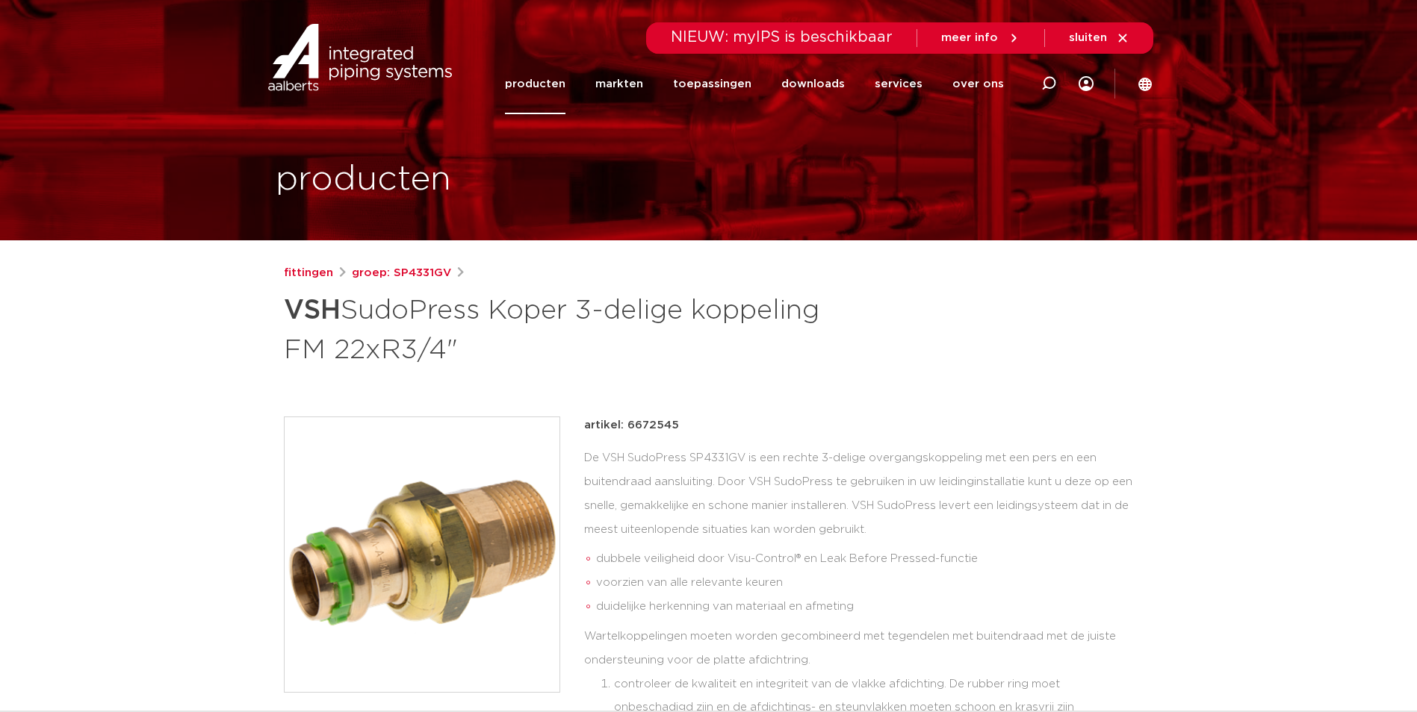
click at [958, 377] on div "fittingen groep: SP4331GV VSH SudoPress Koper 3-delige koppeling FM 22xR3/4"" at bounding box center [709, 724] width 874 height 921
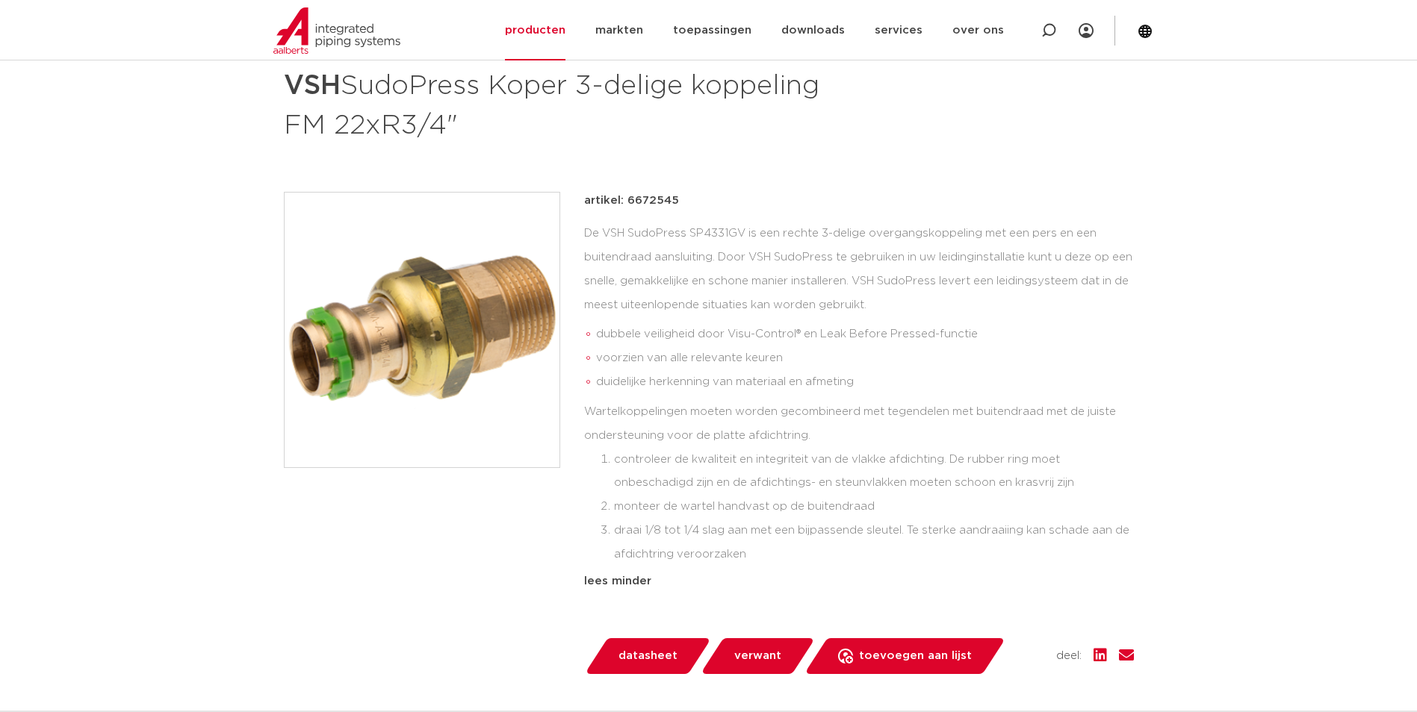
scroll to position [224, 0]
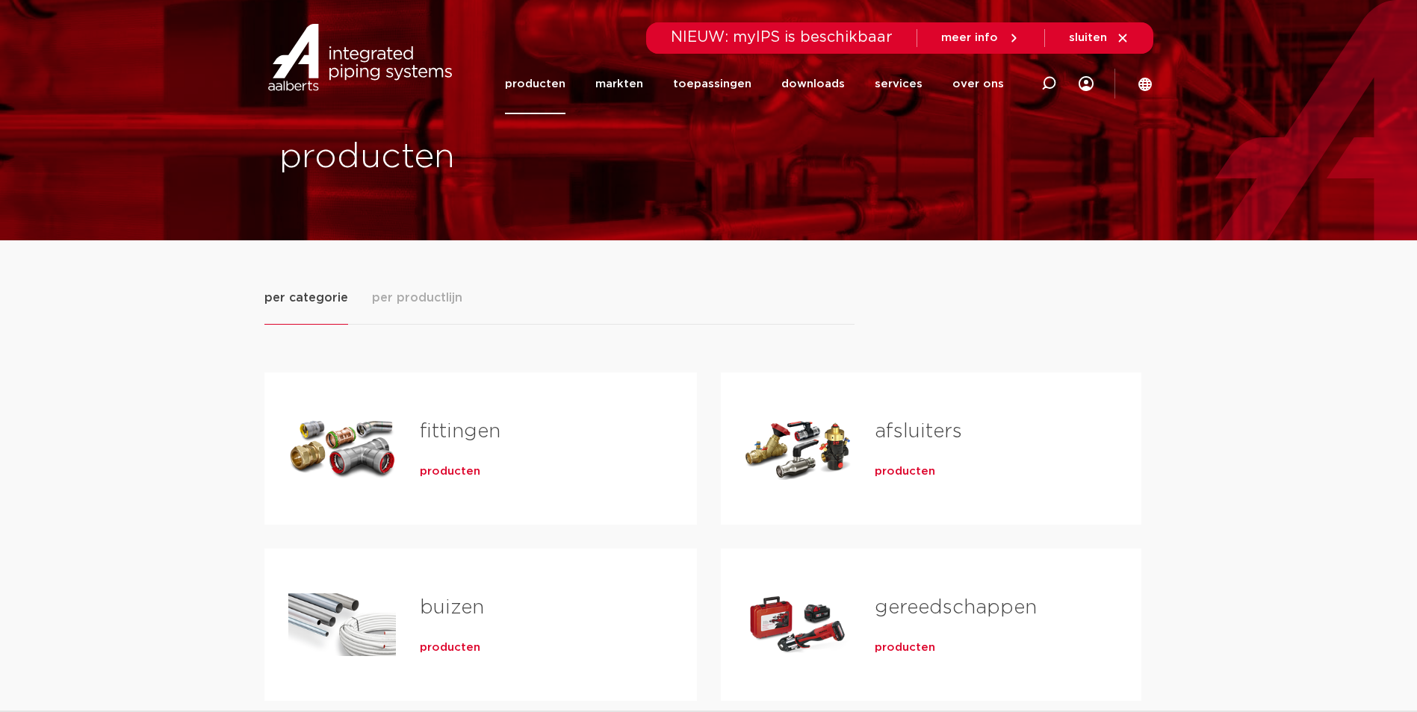
click at [453, 468] on span "producten" at bounding box center [450, 471] width 60 height 15
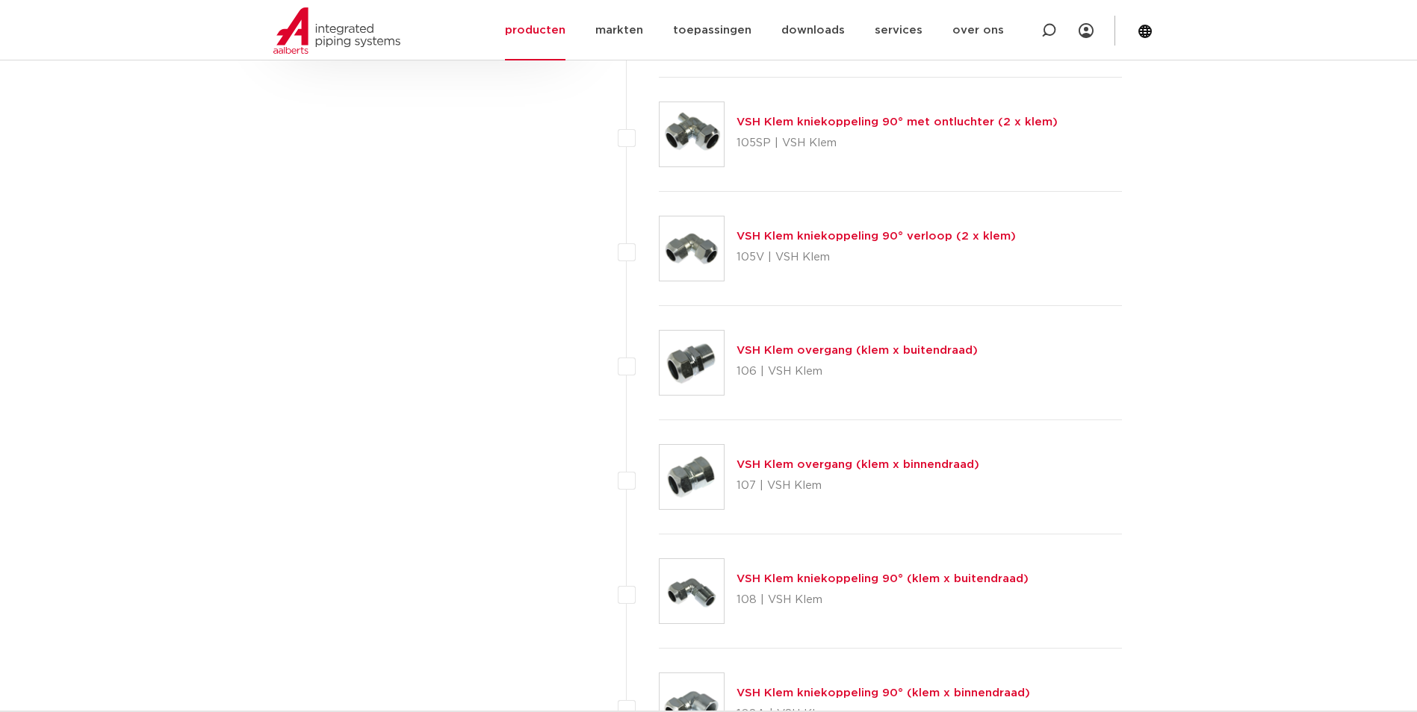
scroll to position [373, 0]
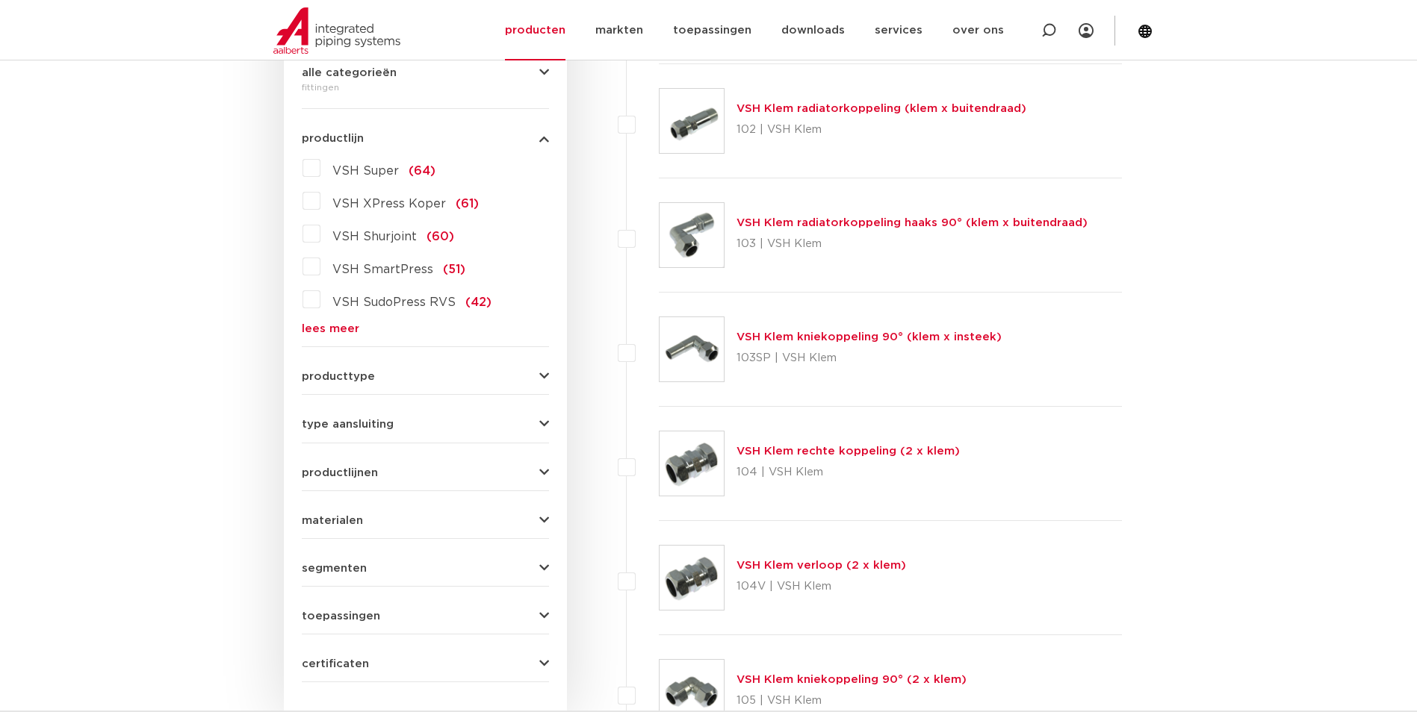
click at [342, 321] on div "VSH Super (64) VSH XPress Koper (61) VSH Shurjoint (60) VSH SmartPress (51) VSH…" at bounding box center [425, 245] width 247 height 178
click at [335, 329] on link "lees meer" at bounding box center [425, 328] width 247 height 11
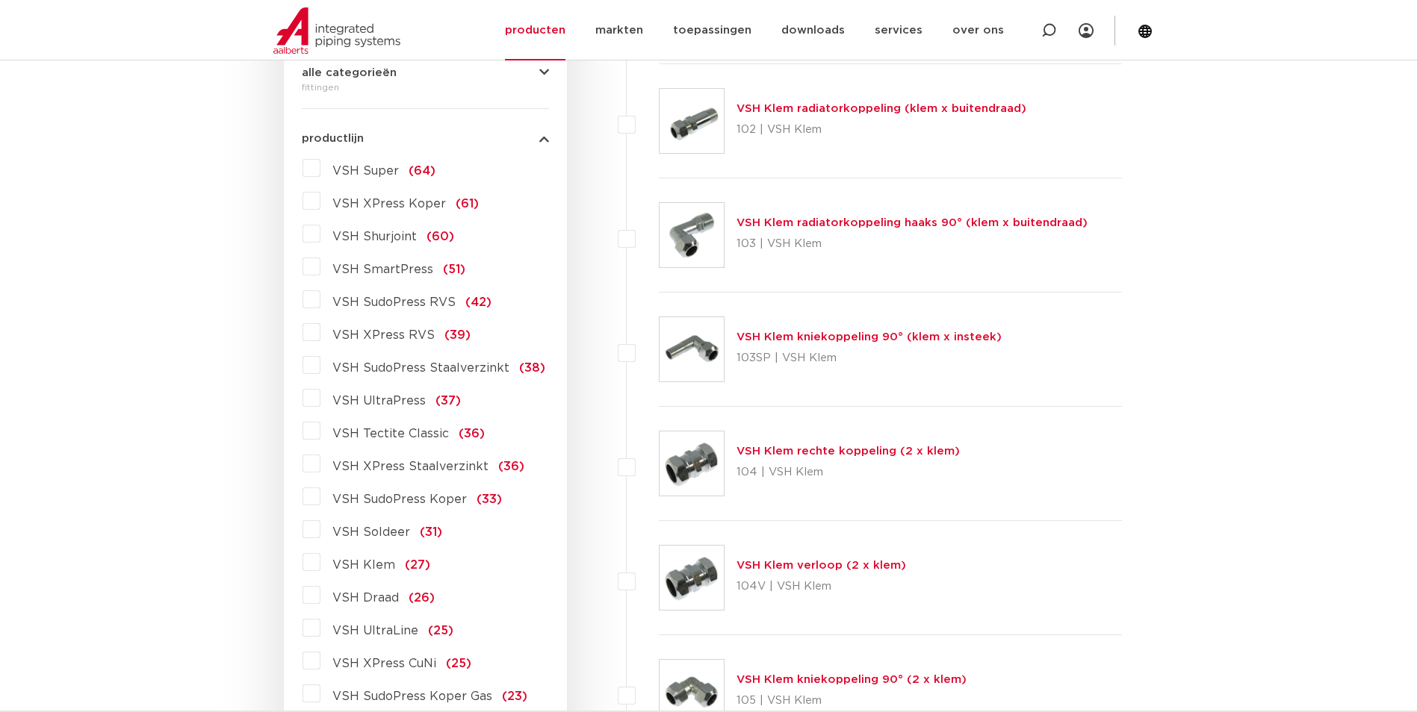
click at [386, 326] on label "VSH XPress RVS (39)" at bounding box center [395, 332] width 150 height 24
click at [0, 0] on input "VSH XPress RVS (39)" at bounding box center [0, 0] width 0 height 0
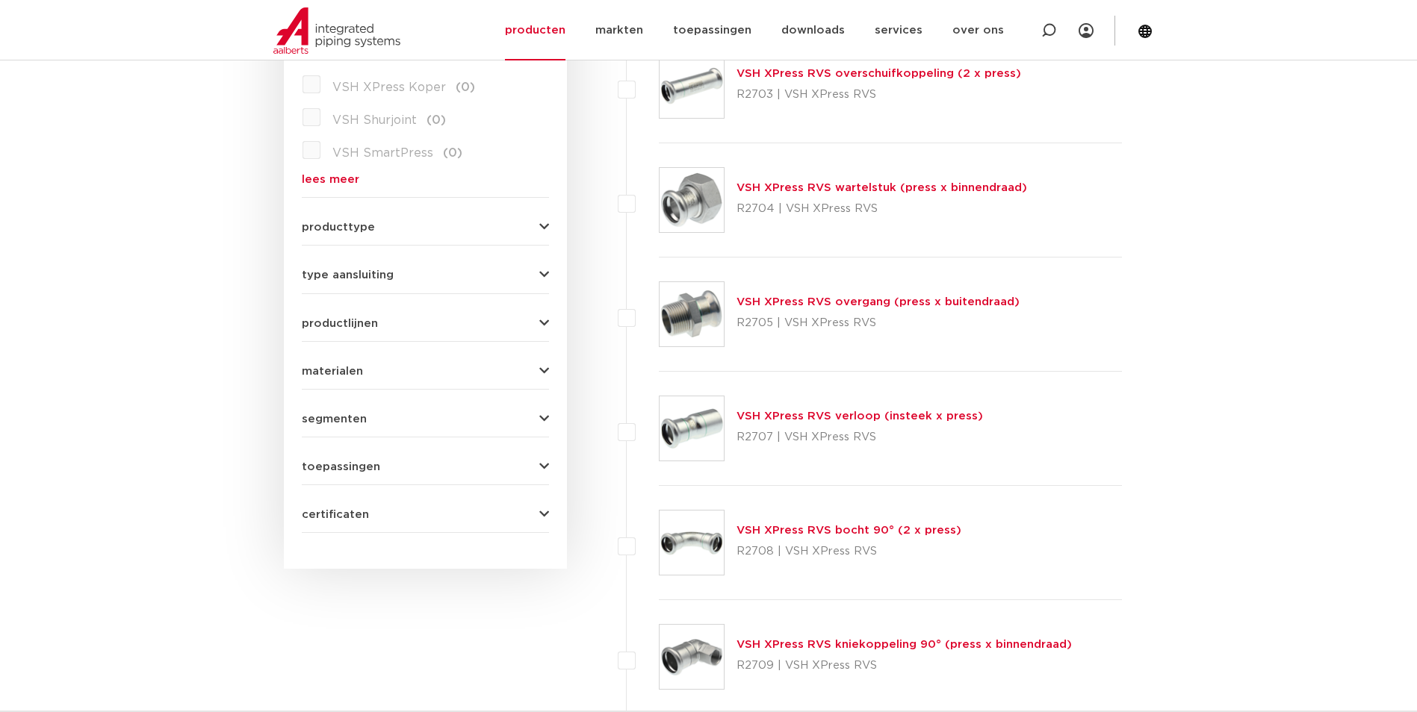
scroll to position [448, 0]
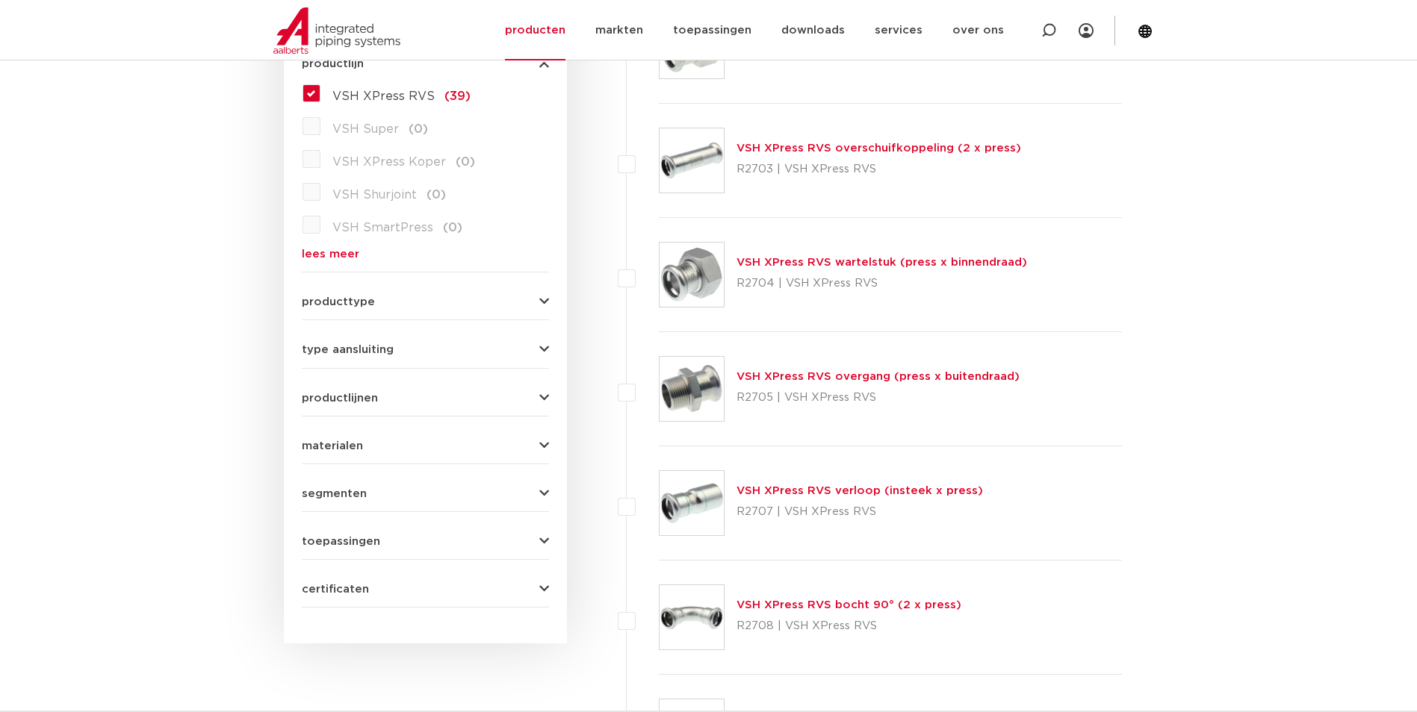
click at [852, 264] on link "VSH XPress RVS wartelstuk (press x binnendraad)" at bounding box center [881, 262] width 290 height 11
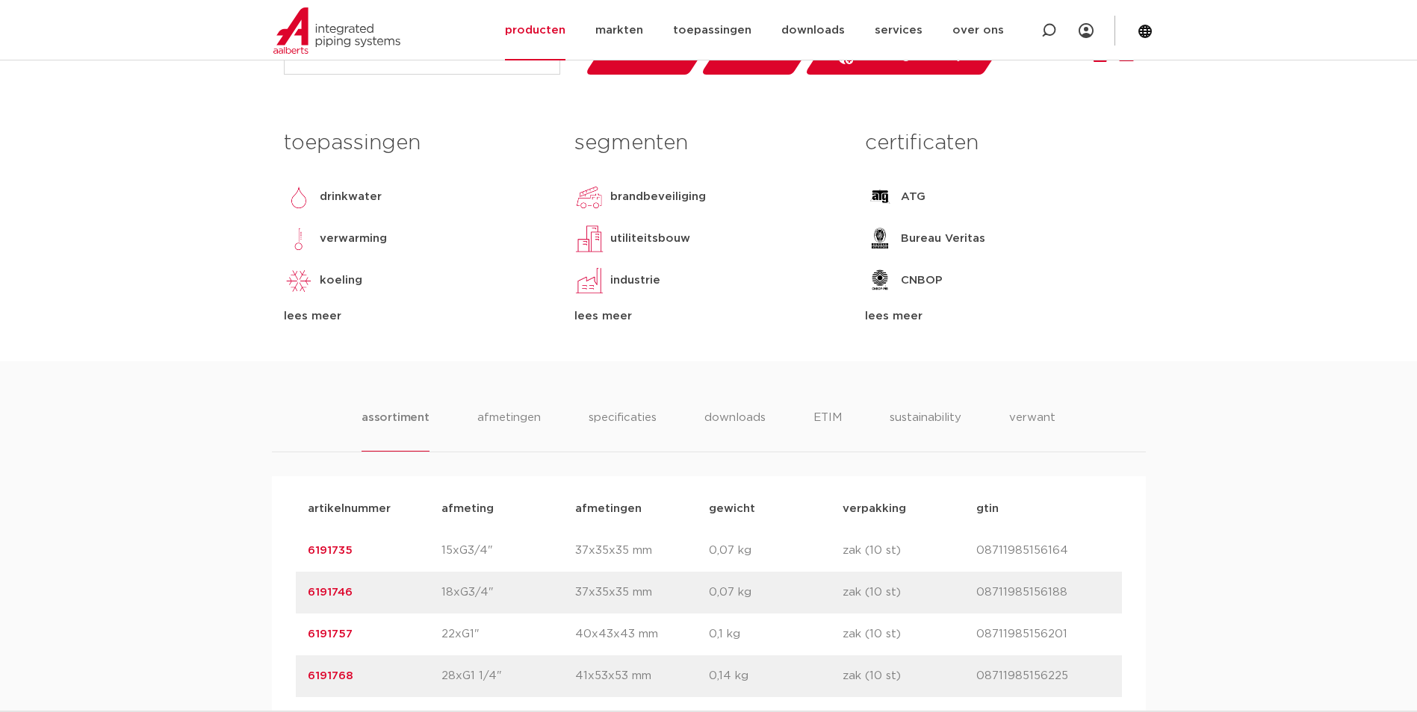
scroll to position [896, 0]
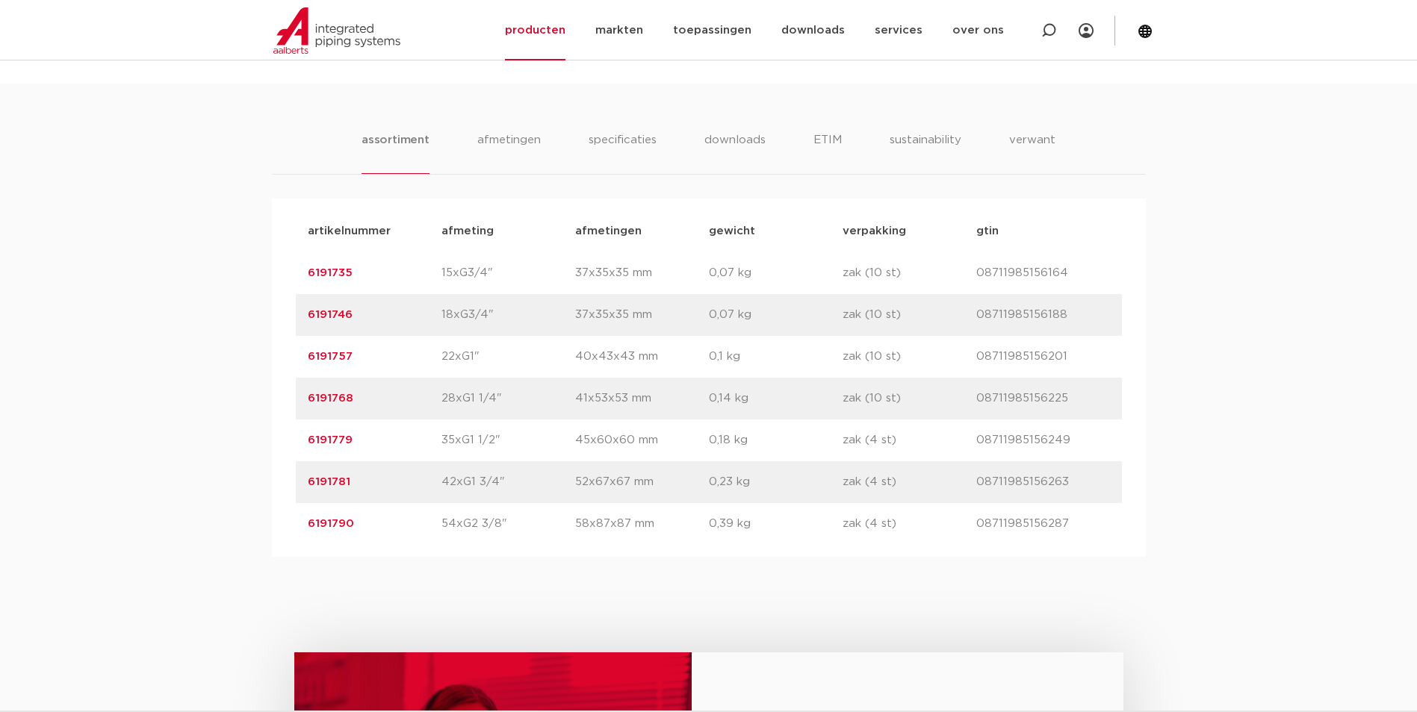
drag, startPoint x: 360, startPoint y: 403, endPoint x: 187, endPoint y: 385, distance: 174.2
click at [187, 385] on div "assortiment [GEOGRAPHIC_DATA] specificaties downloads ETIM sustainability verwa…" at bounding box center [708, 320] width 1417 height 473
copy link "6191768"
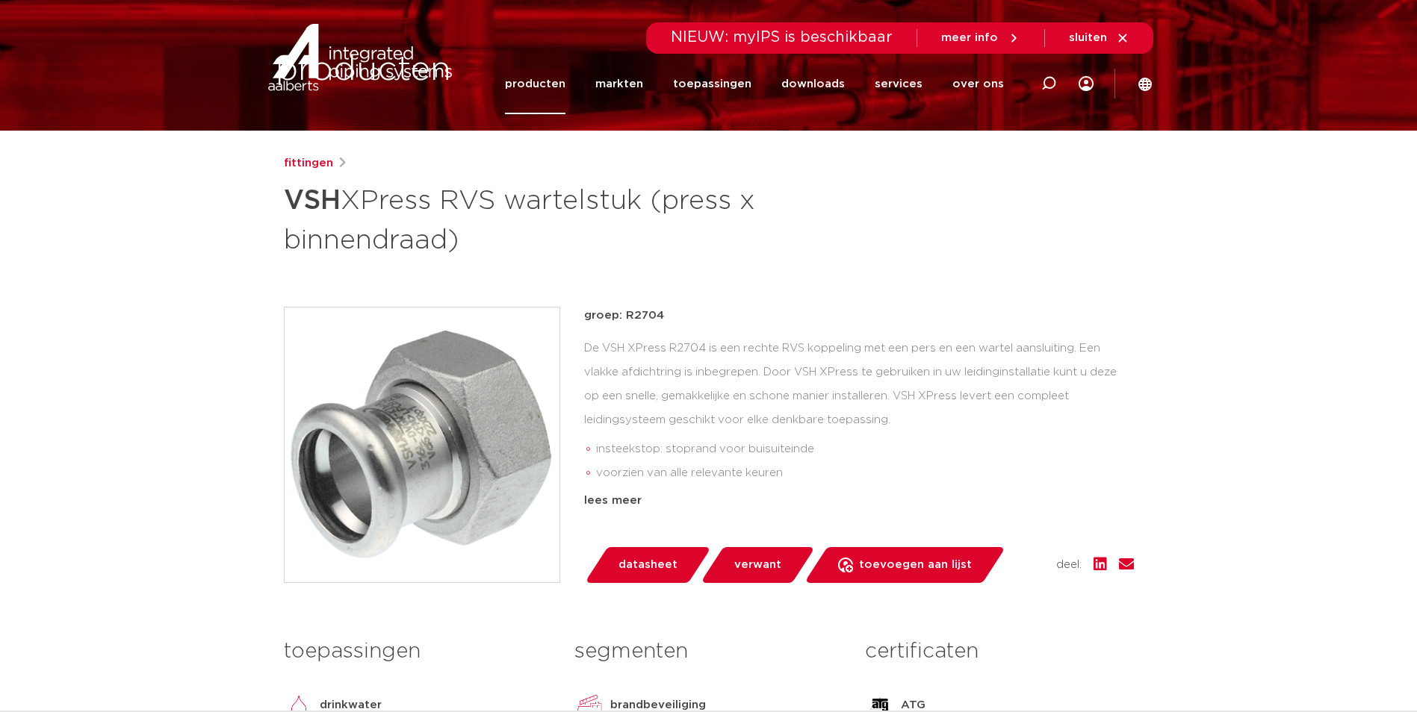
scroll to position [0, 0]
